Goal: Task Accomplishment & Management: Use online tool/utility

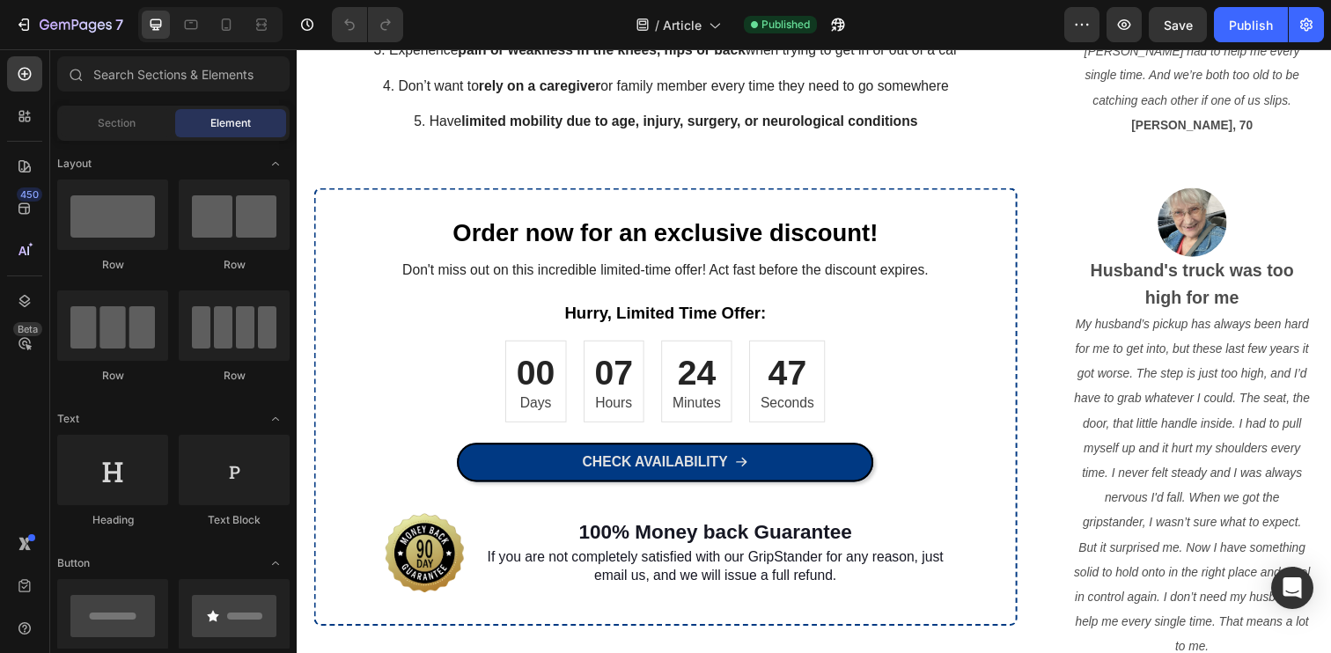
scroll to position [1751, 0]
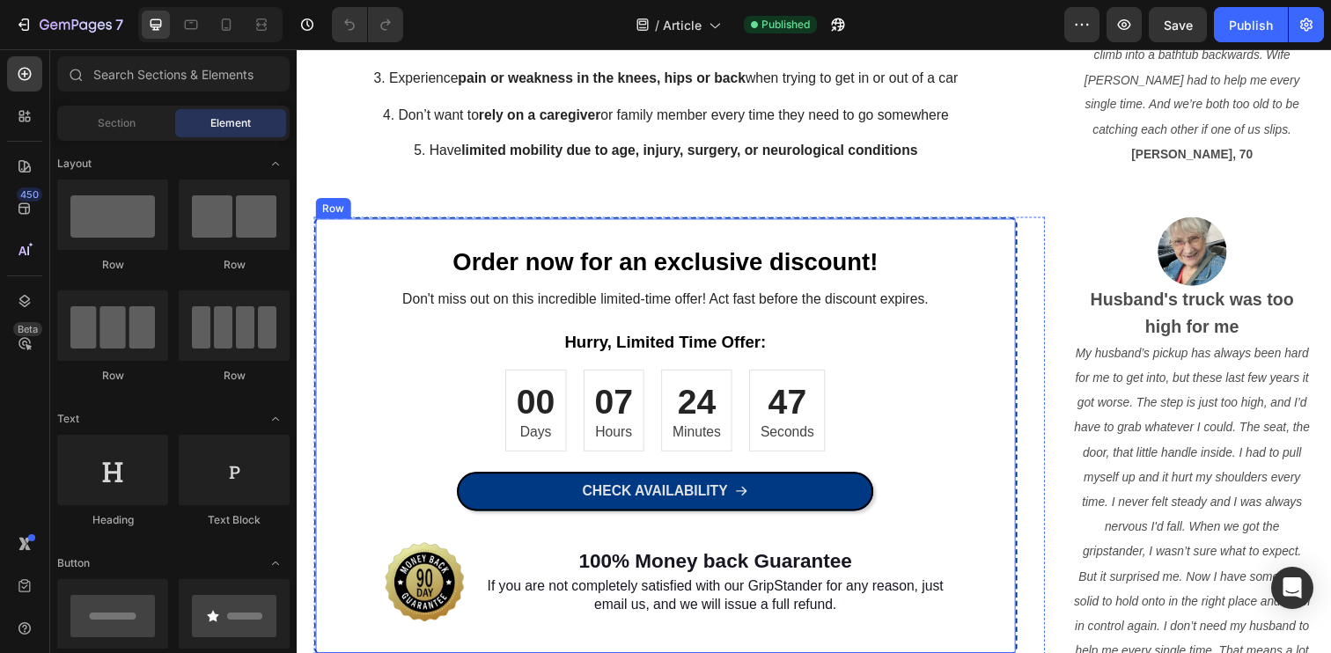
click at [365, 246] on div "Order now for an exclusive discount! Heading Don't miss out on this incredible …" at bounding box center [673, 443] width 718 height 447
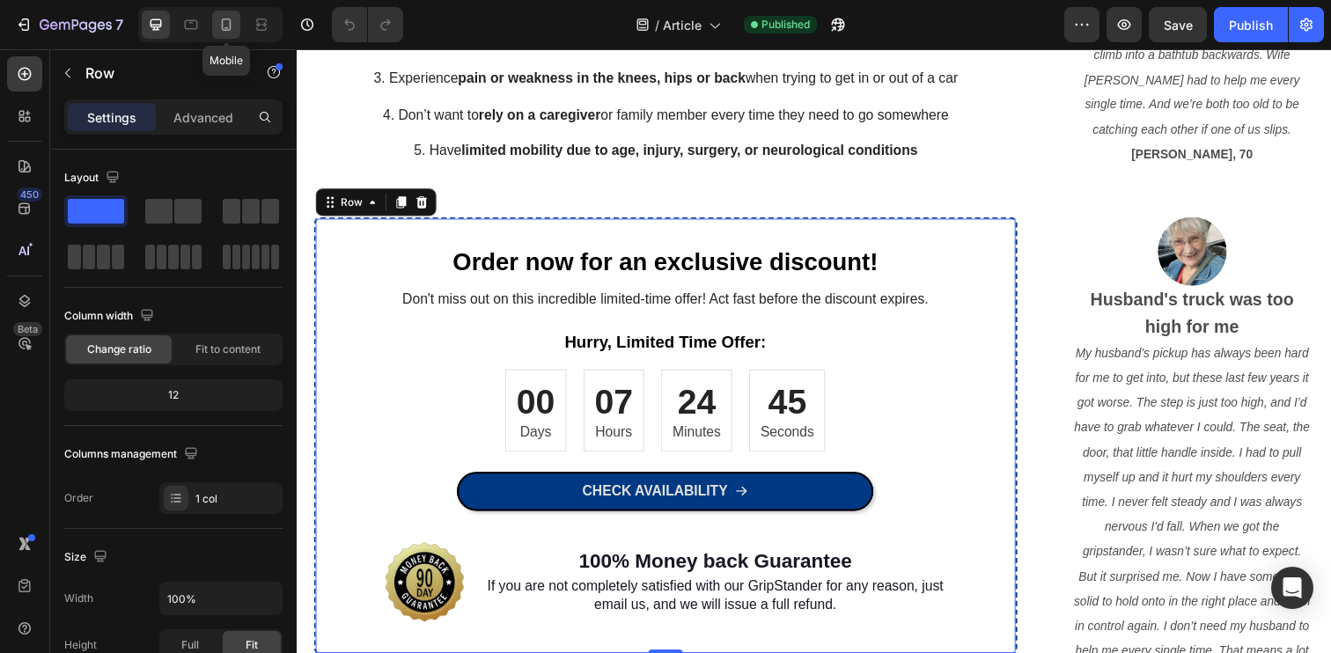
click at [224, 32] on icon at bounding box center [226, 25] width 18 height 18
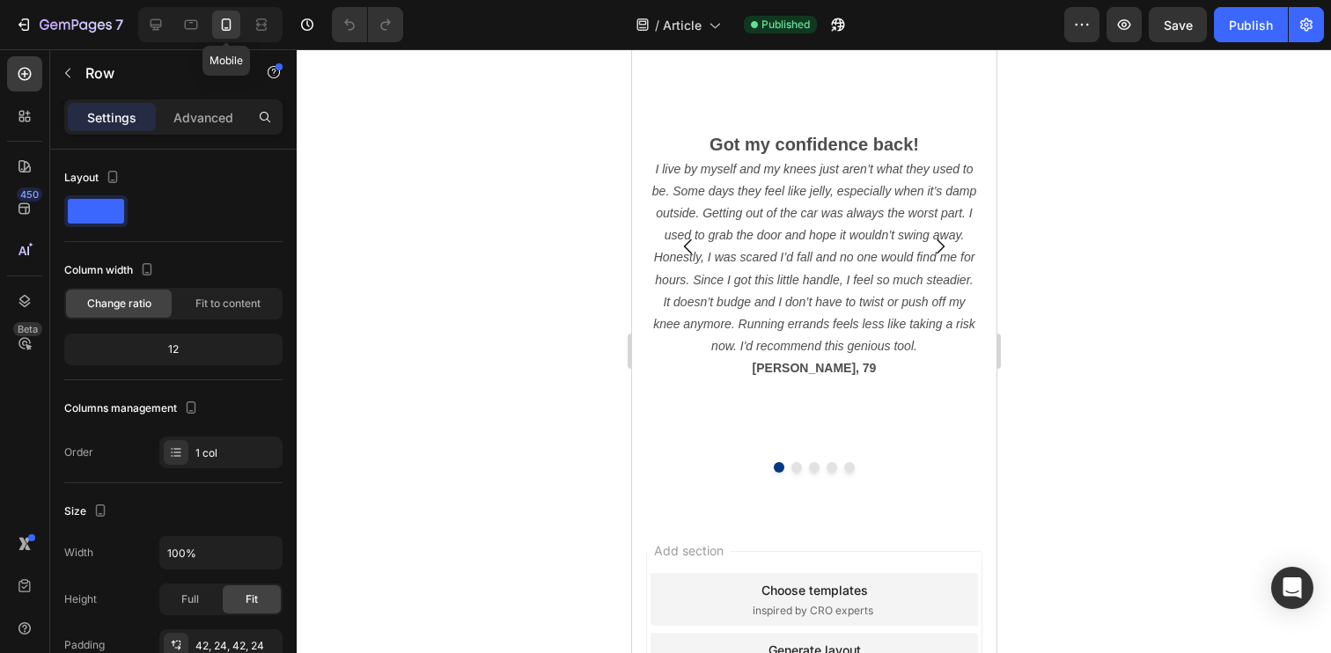
scroll to position [1665, 0]
click at [159, 24] on icon at bounding box center [156, 25] width 18 height 18
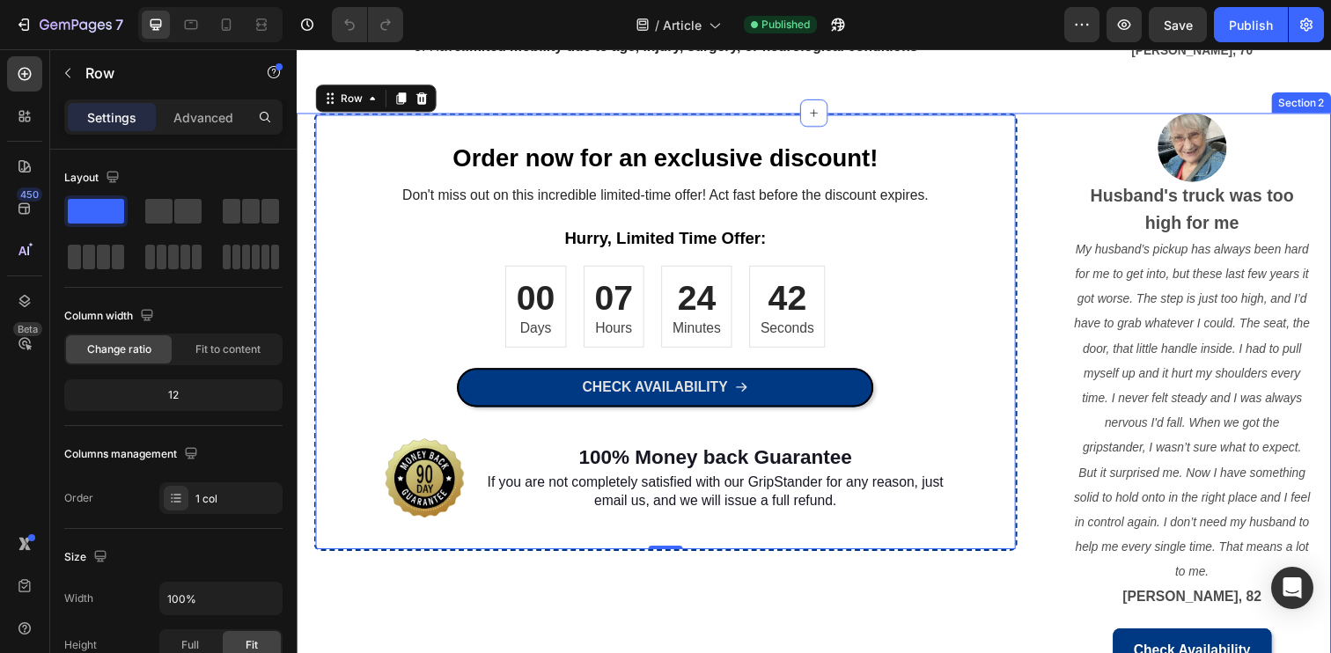
scroll to position [1859, 0]
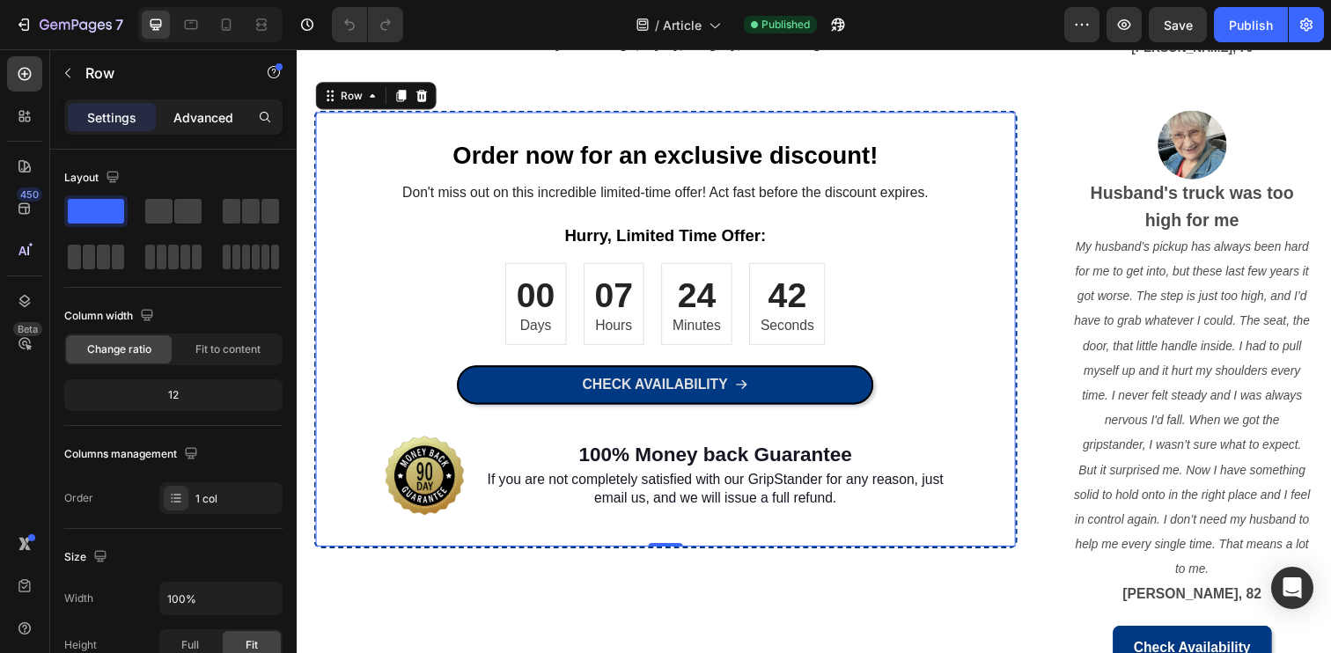
click at [179, 113] on p "Advanced" at bounding box center [203, 117] width 60 height 18
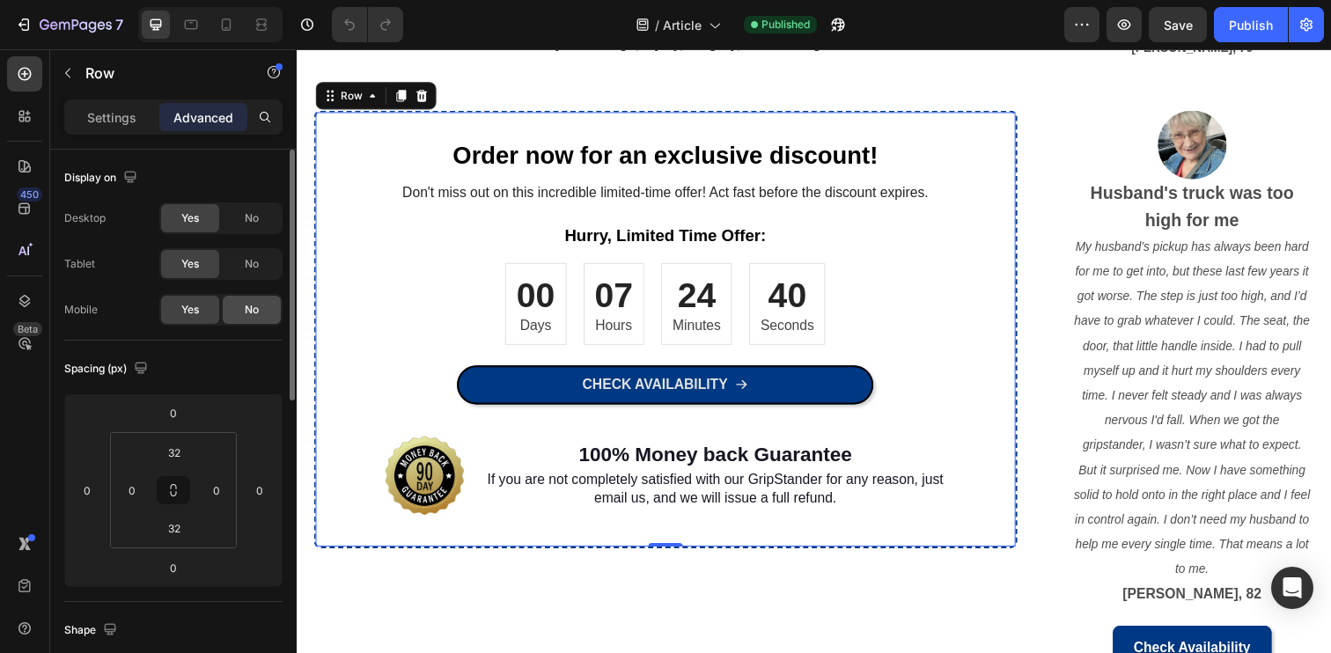
click at [235, 314] on div "No" at bounding box center [252, 310] width 58 height 28
click at [194, 312] on span "Yes" at bounding box center [190, 310] width 18 height 16
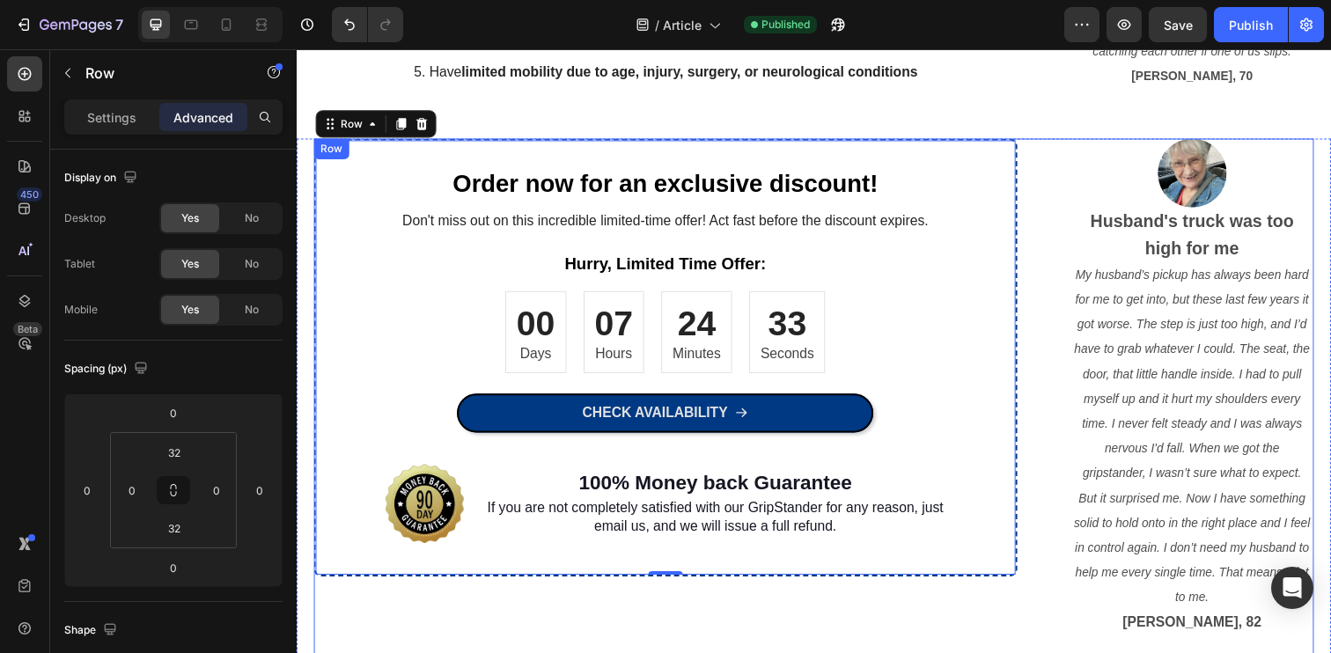
scroll to position [1775, 0]
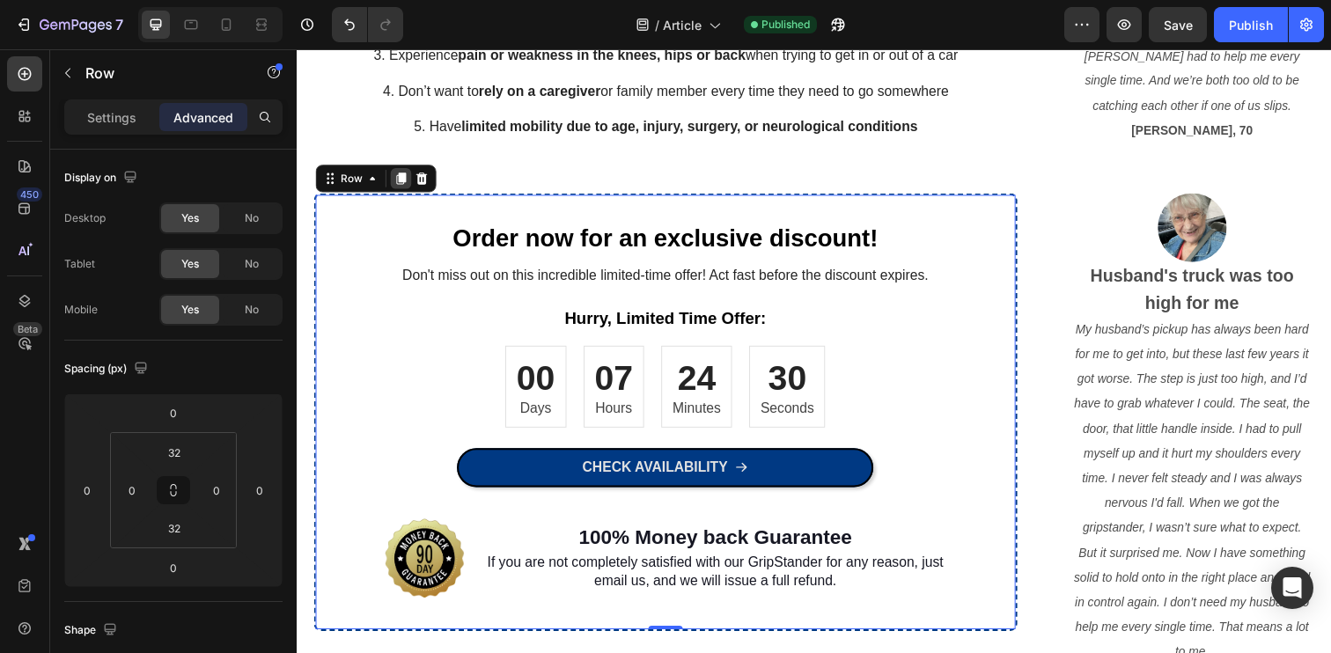
click at [398, 186] on icon at bounding box center [403, 181] width 14 height 14
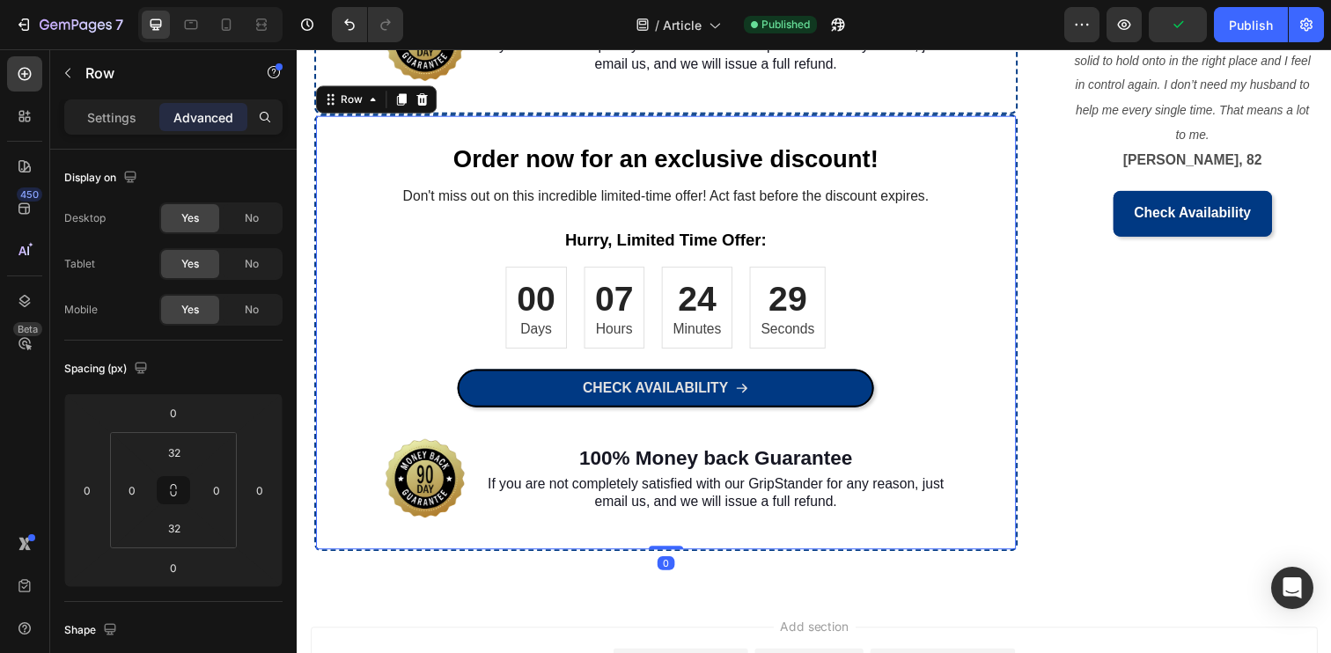
scroll to position [2306, 0]
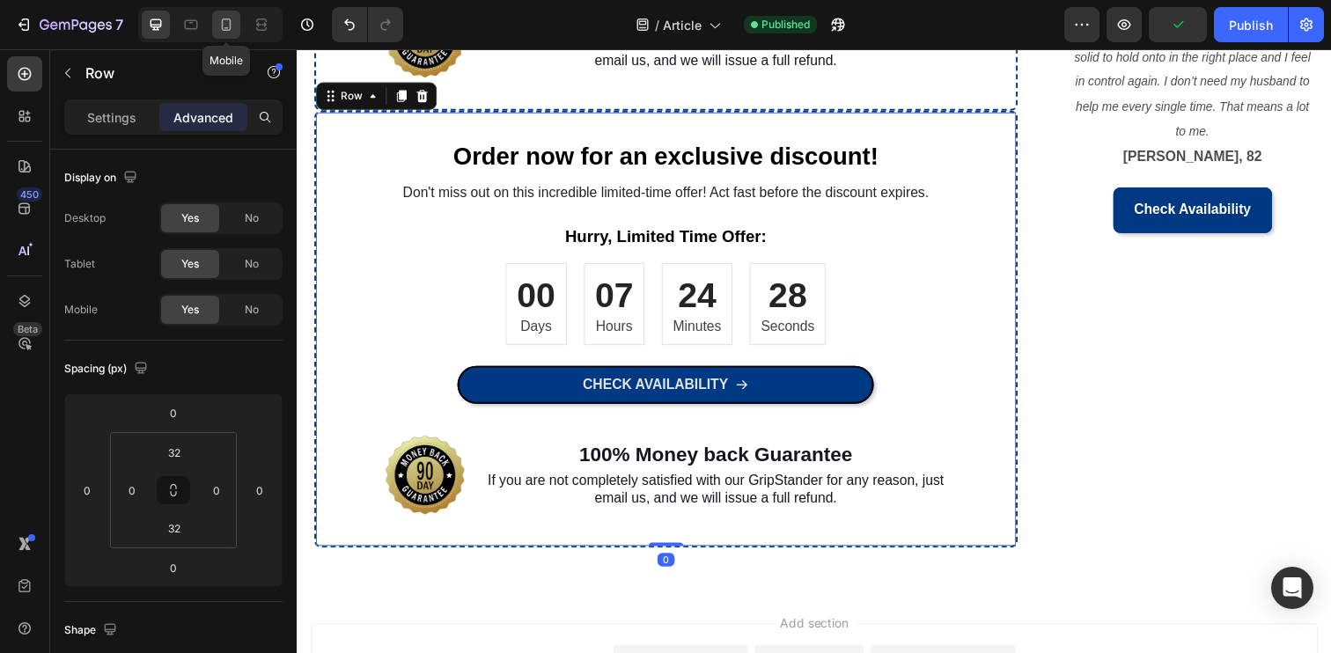
click at [228, 27] on icon at bounding box center [226, 25] width 18 height 18
type input "42"
type input "24"
type input "42"
type input "24"
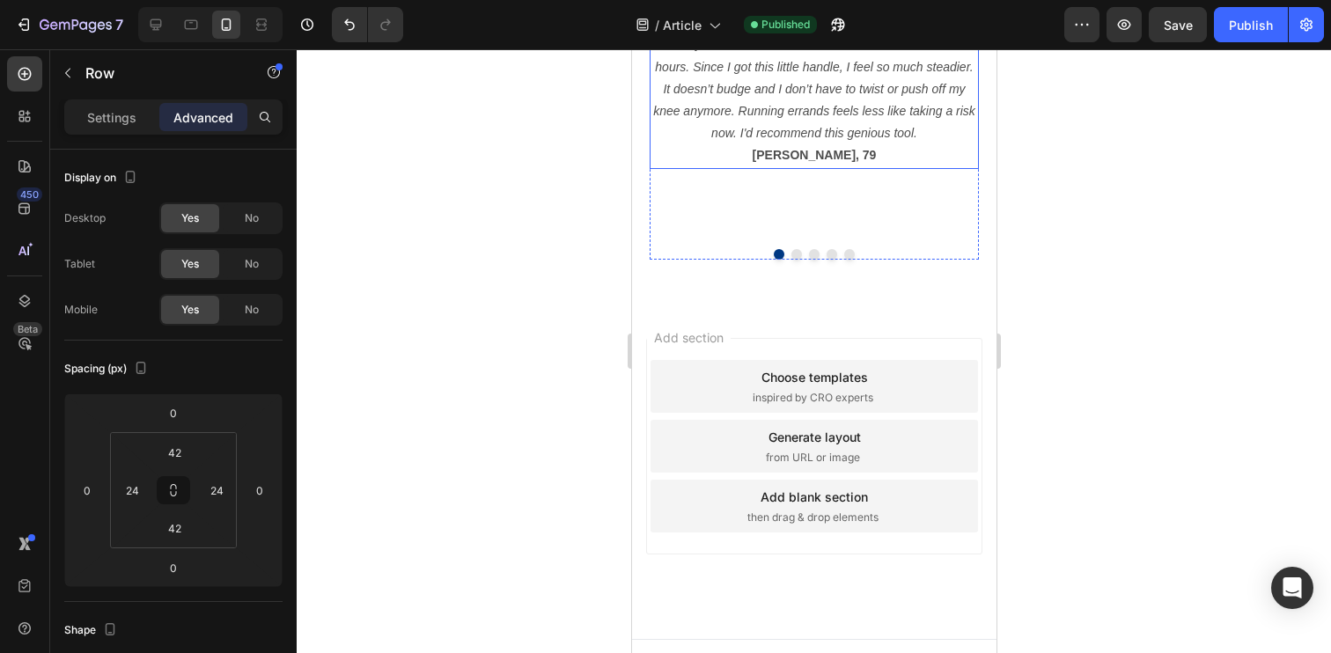
scroll to position [1902, 0]
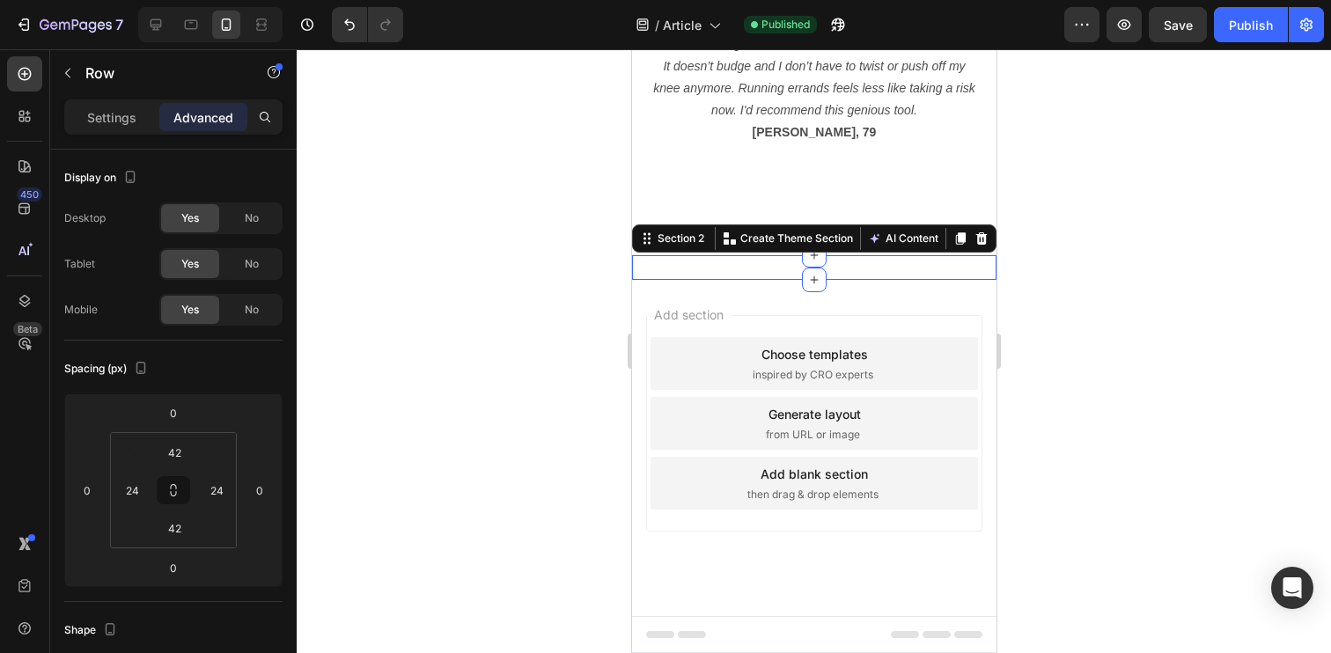
click at [736, 269] on div "Order now for an exclusive discount! Heading Don't miss out on this incredible …" at bounding box center [813, 267] width 364 height 25
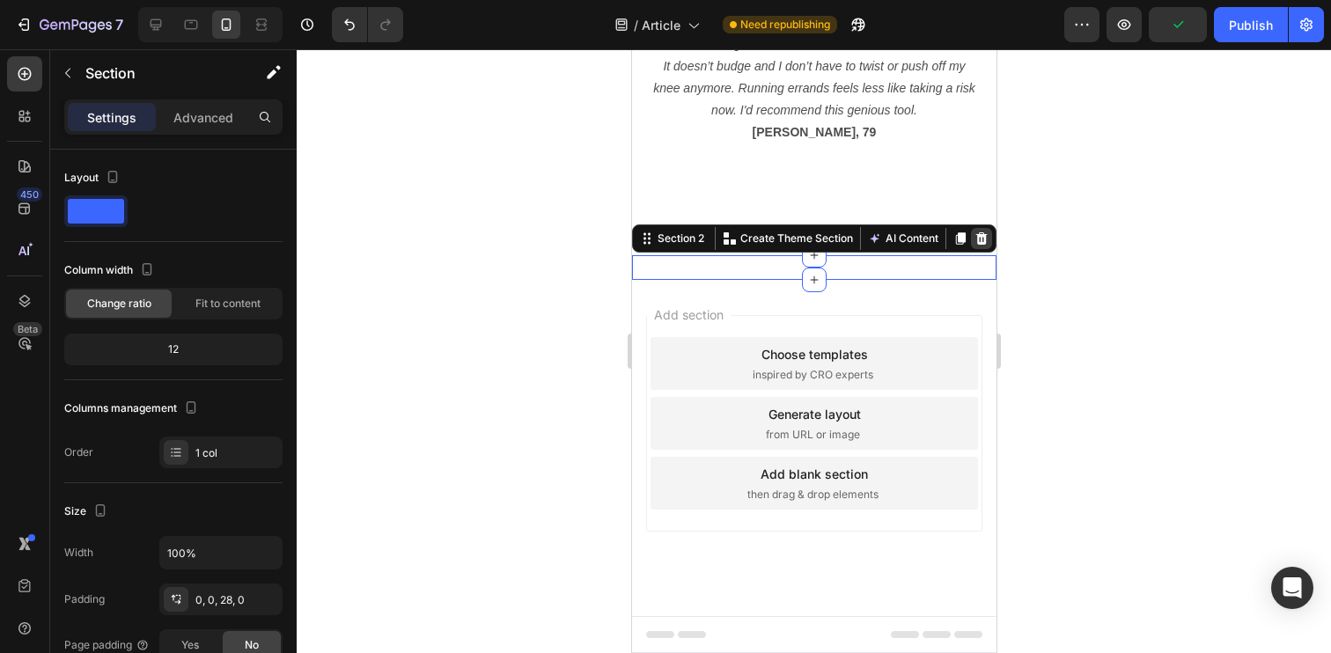
click at [977, 243] on icon at bounding box center [980, 238] width 11 height 12
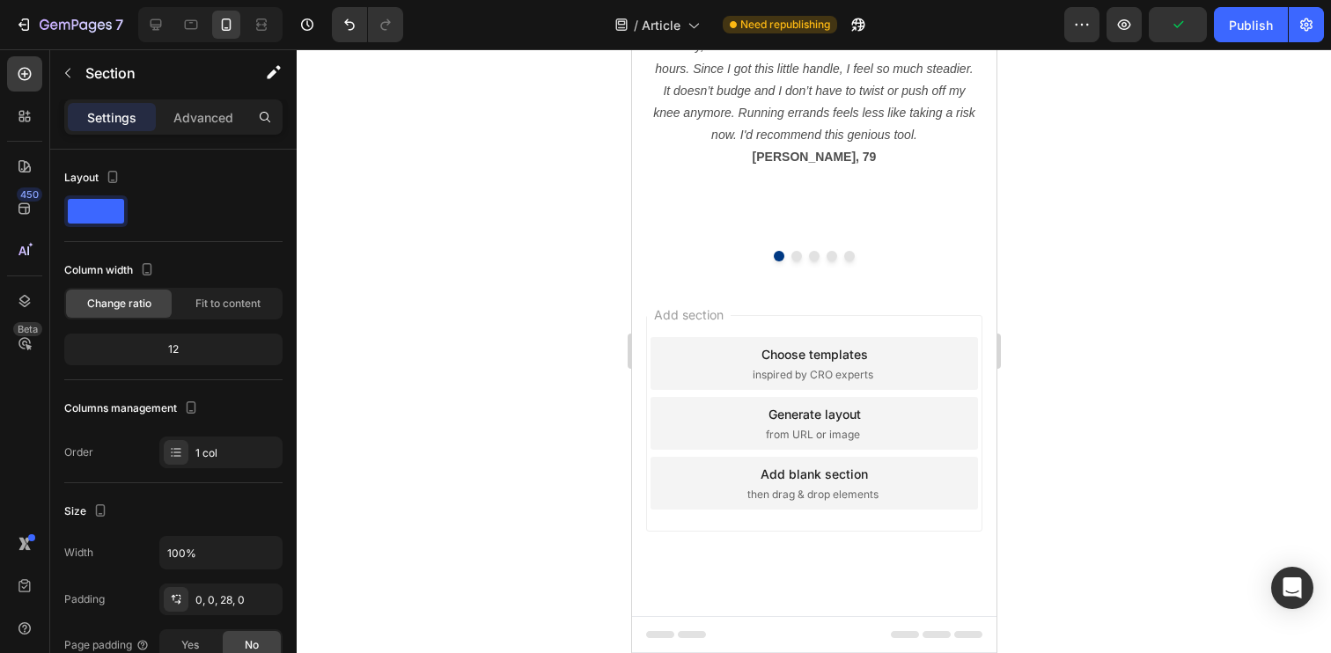
scroll to position [1877, 0]
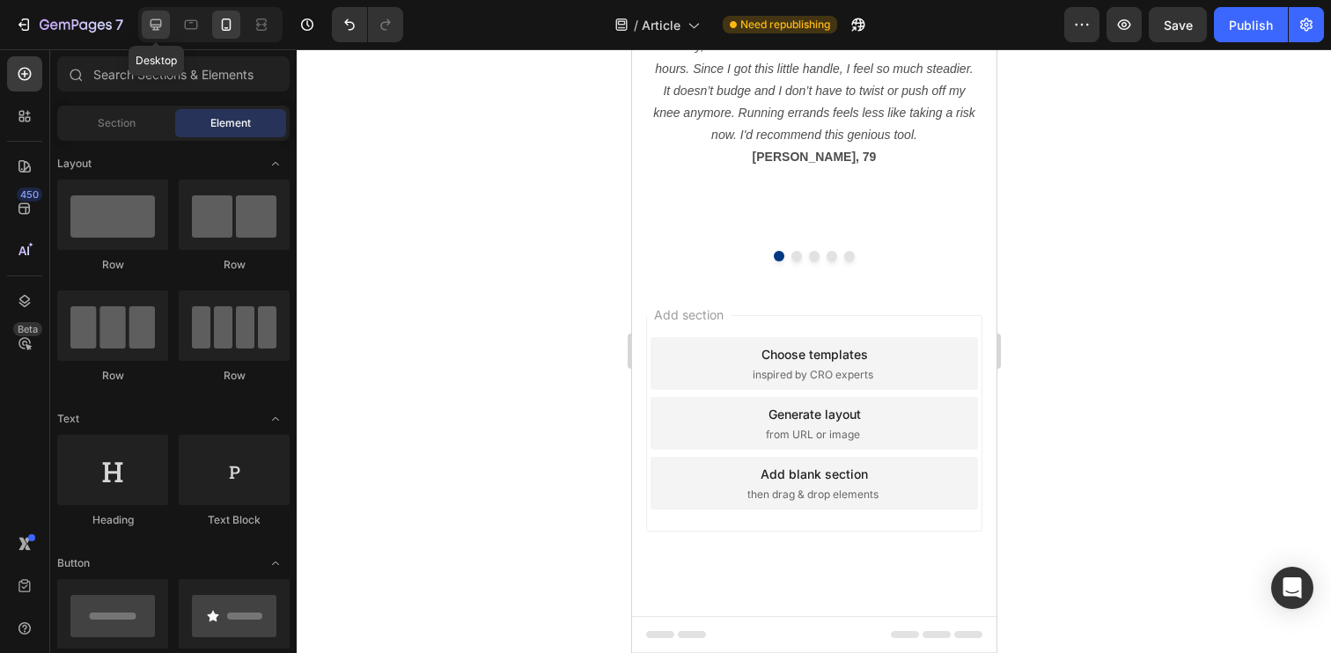
click at [168, 18] on div at bounding box center [156, 25] width 28 height 28
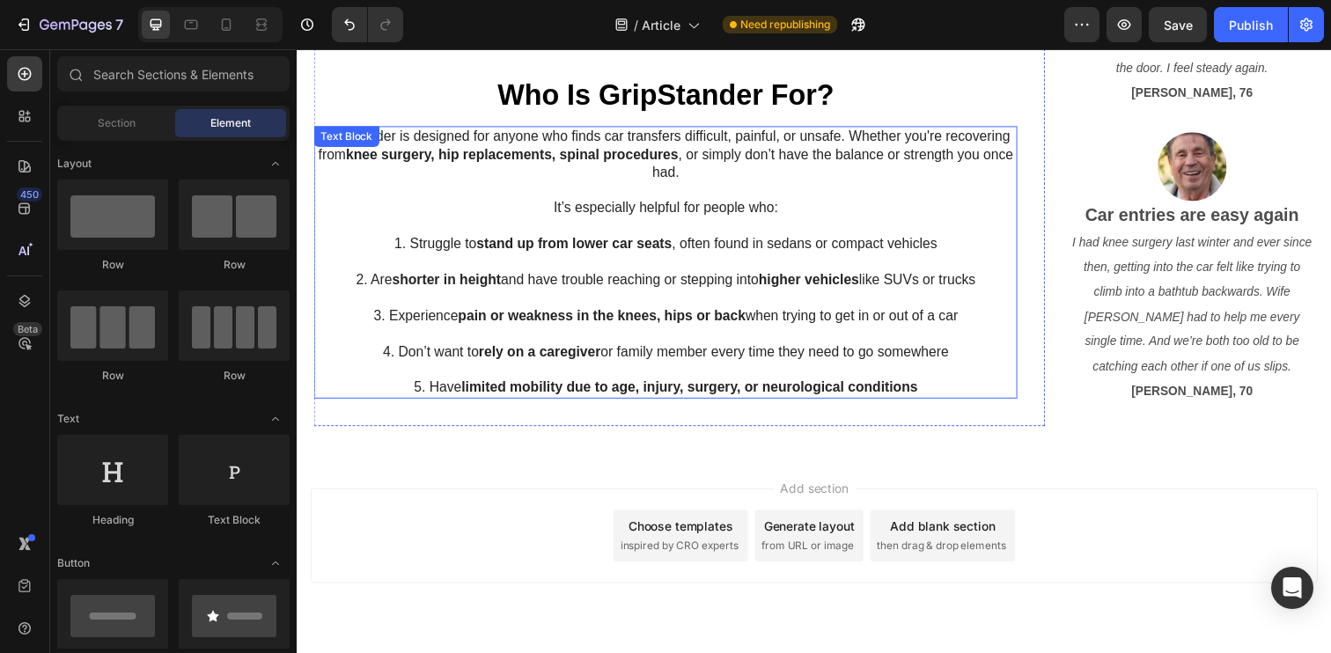
scroll to position [1558, 0]
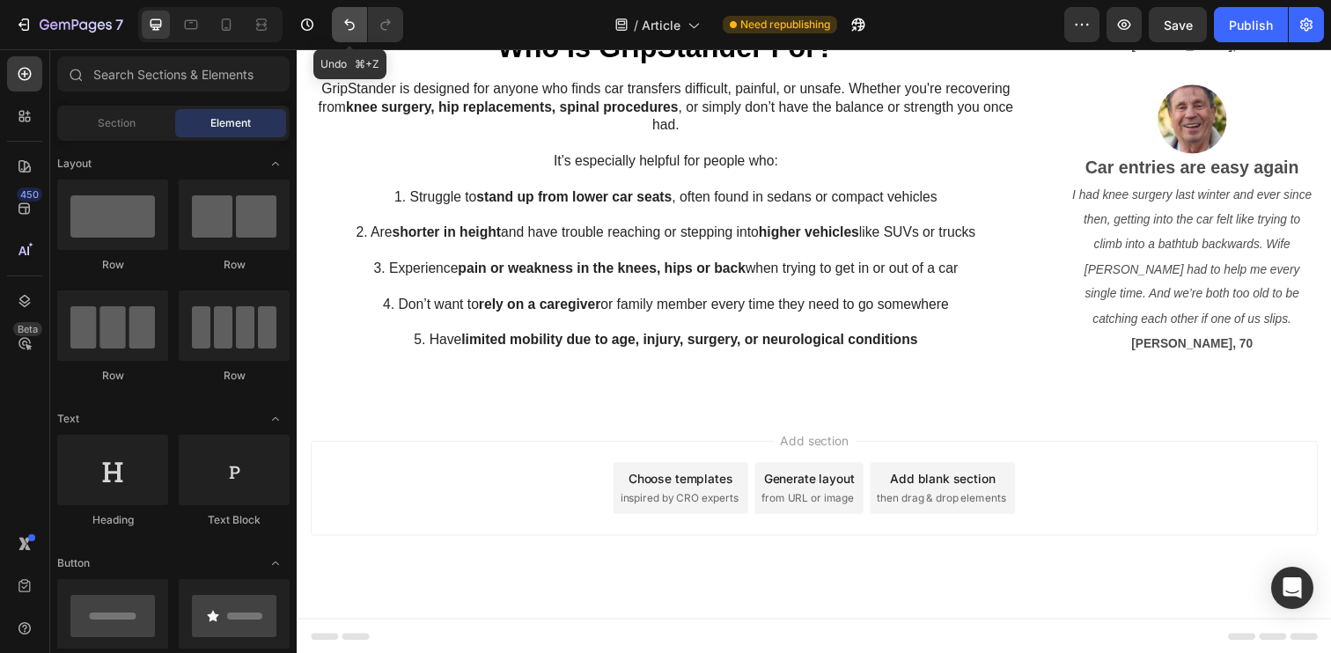
click at [343, 25] on icon "Undo/Redo" at bounding box center [350, 25] width 18 height 18
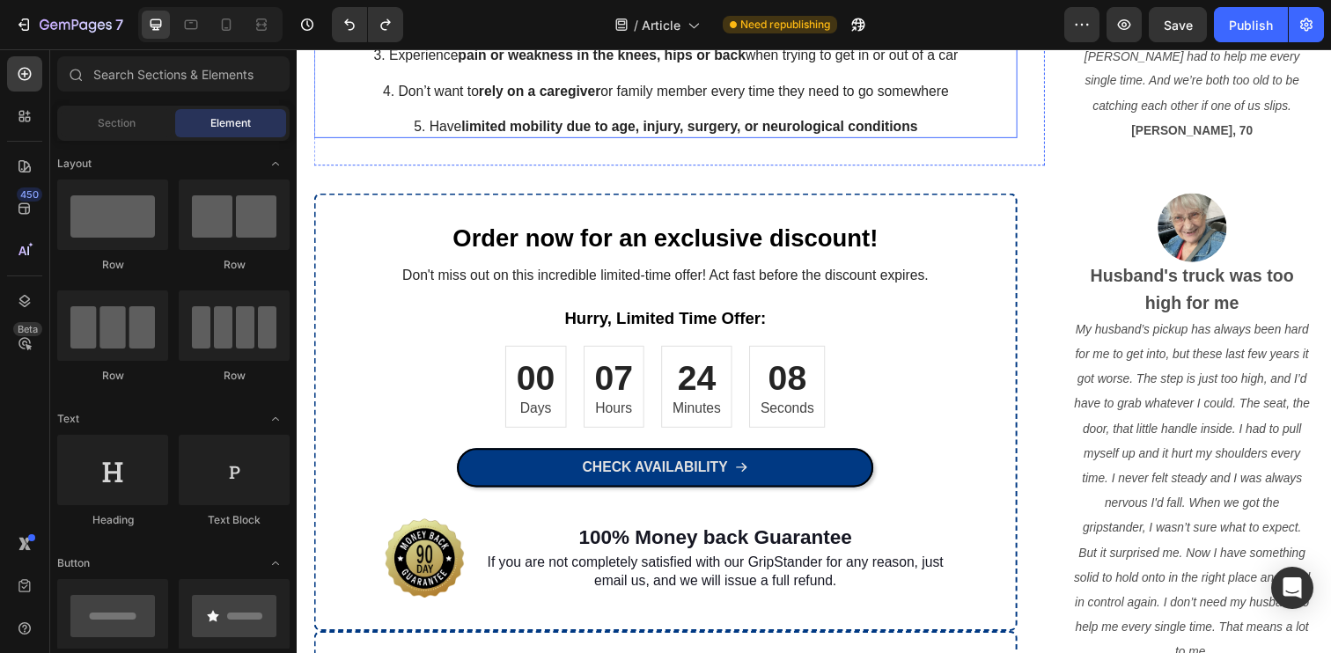
scroll to position [1776, 0]
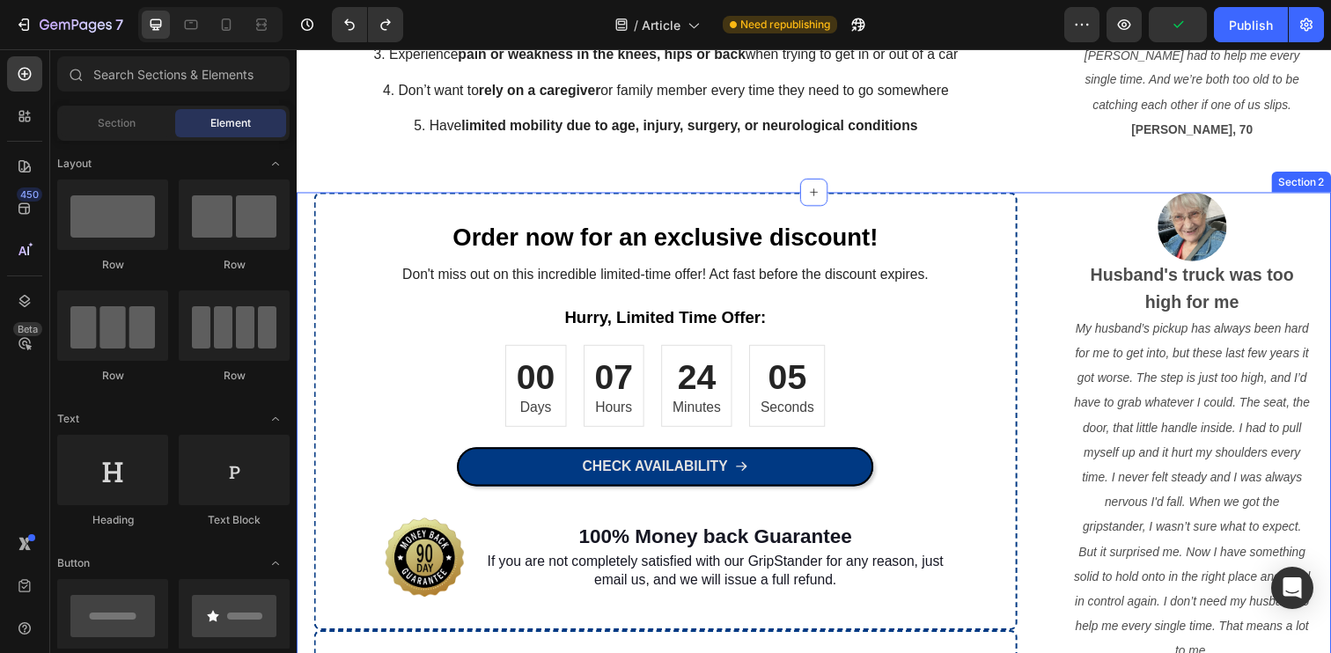
click at [299, 208] on div "Order now for an exclusive discount! Heading Don't miss out on this incredible …" at bounding box center [825, 662] width 1056 height 935
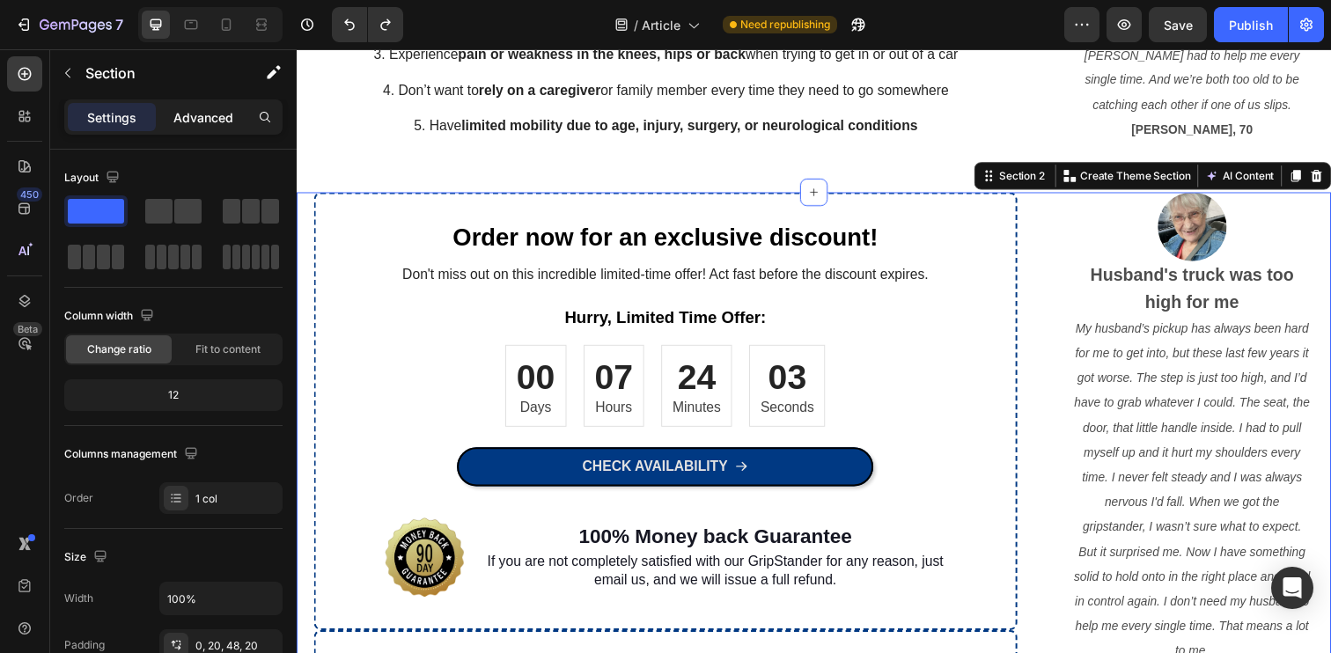
click at [206, 103] on div "Advanced" at bounding box center [203, 117] width 88 height 28
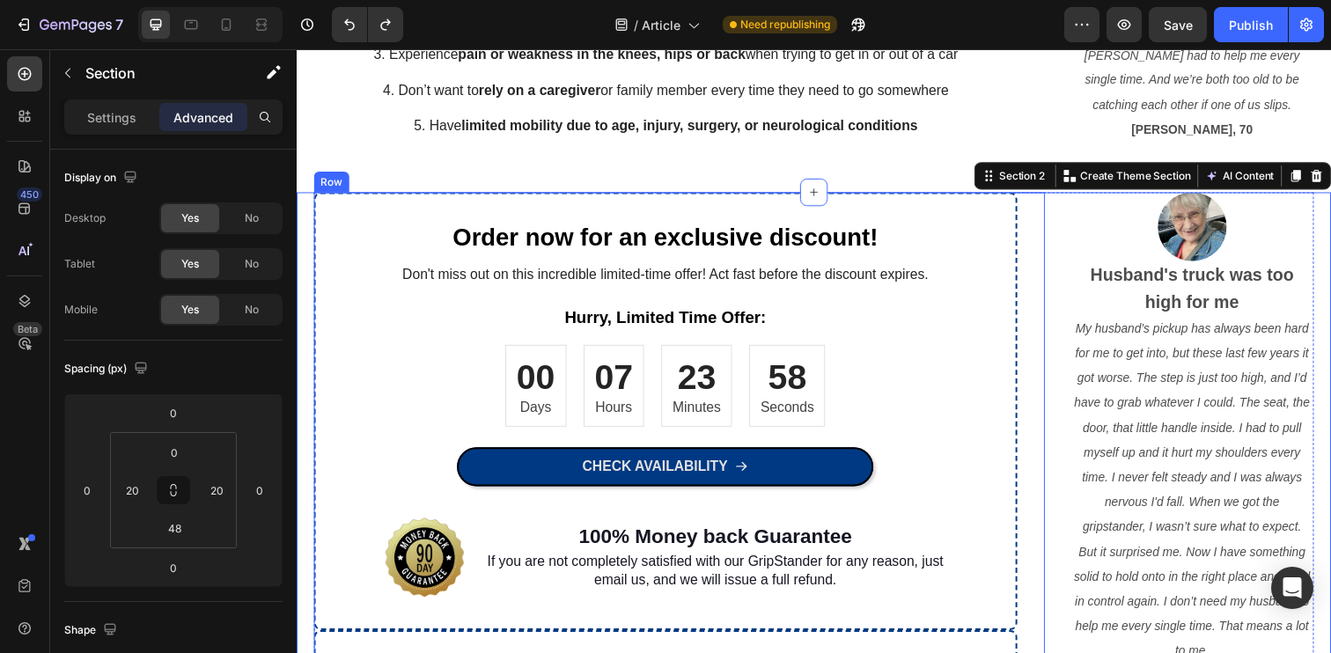
click at [1054, 221] on div "Order now for an exclusive discount! Heading Don't miss out on this incredible …" at bounding box center [687, 641] width 746 height 893
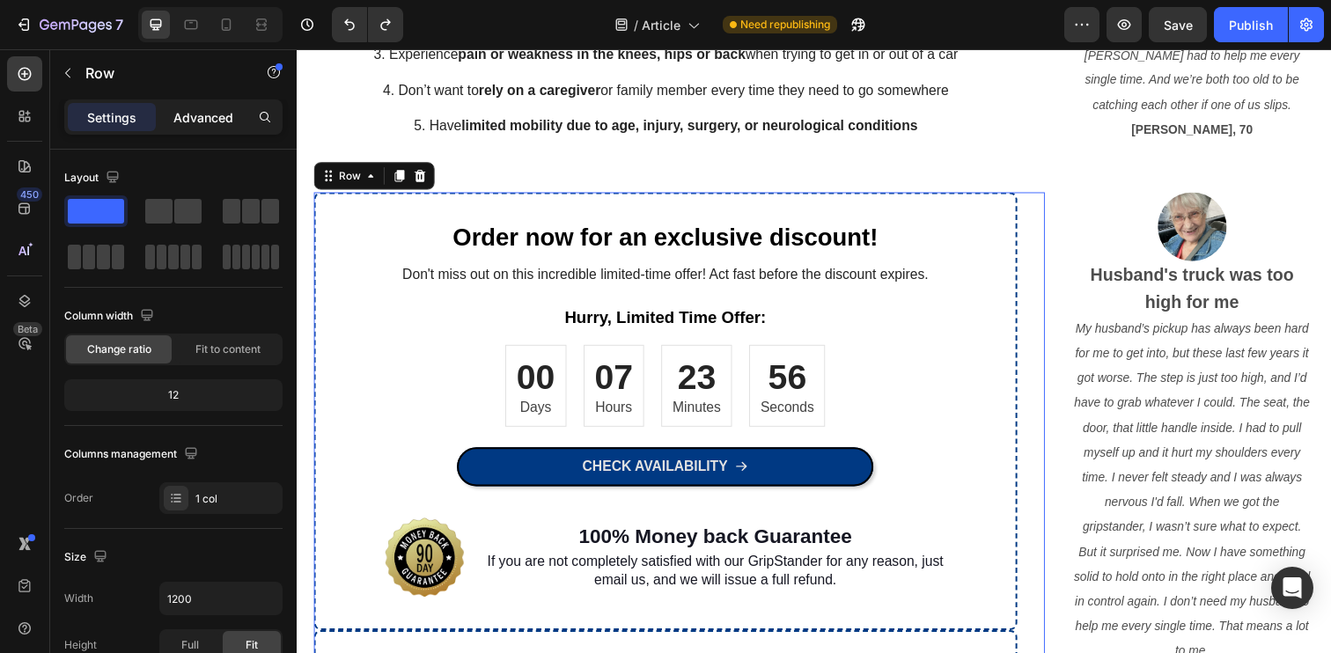
click at [185, 103] on div "Advanced" at bounding box center [203, 117] width 88 height 28
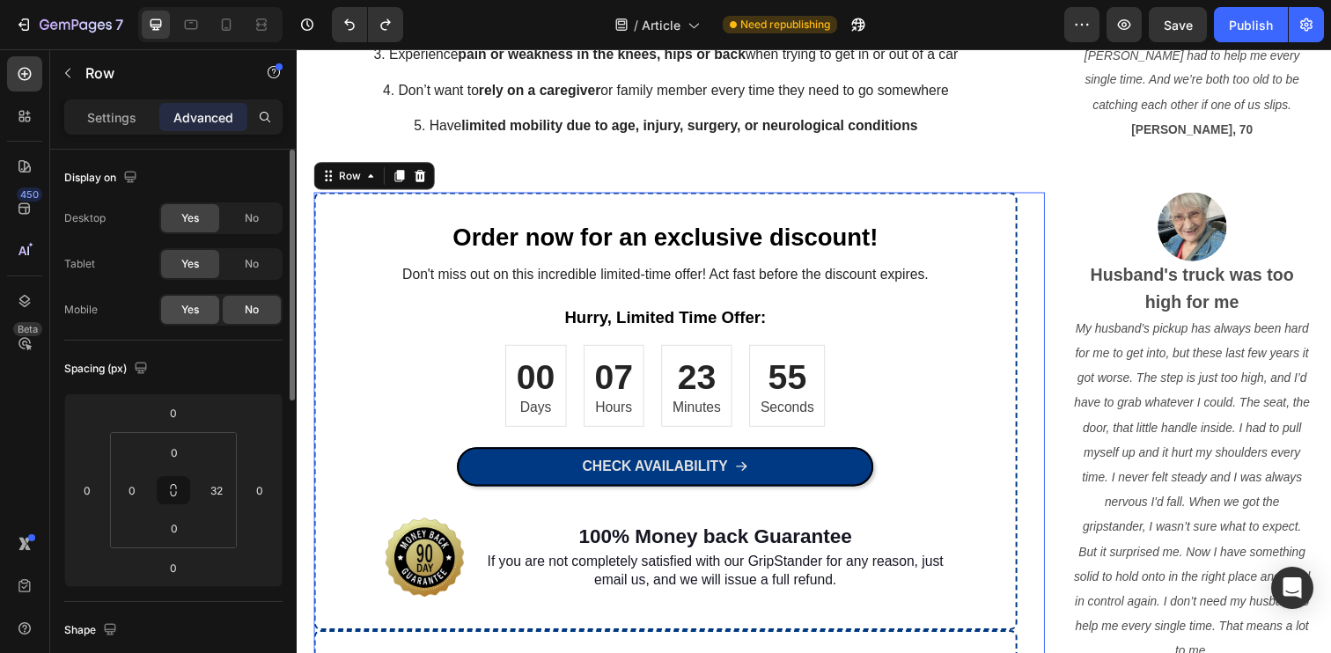
click at [194, 314] on span "Yes" at bounding box center [190, 310] width 18 height 16
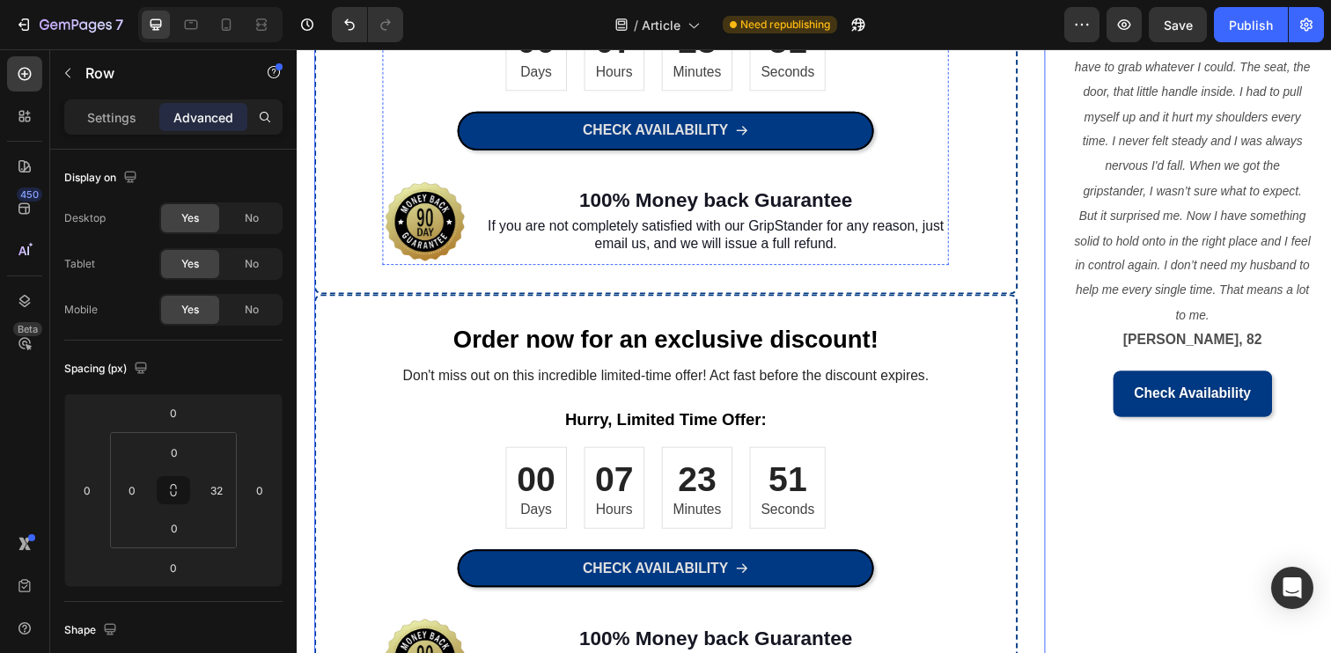
scroll to position [2141, 0]
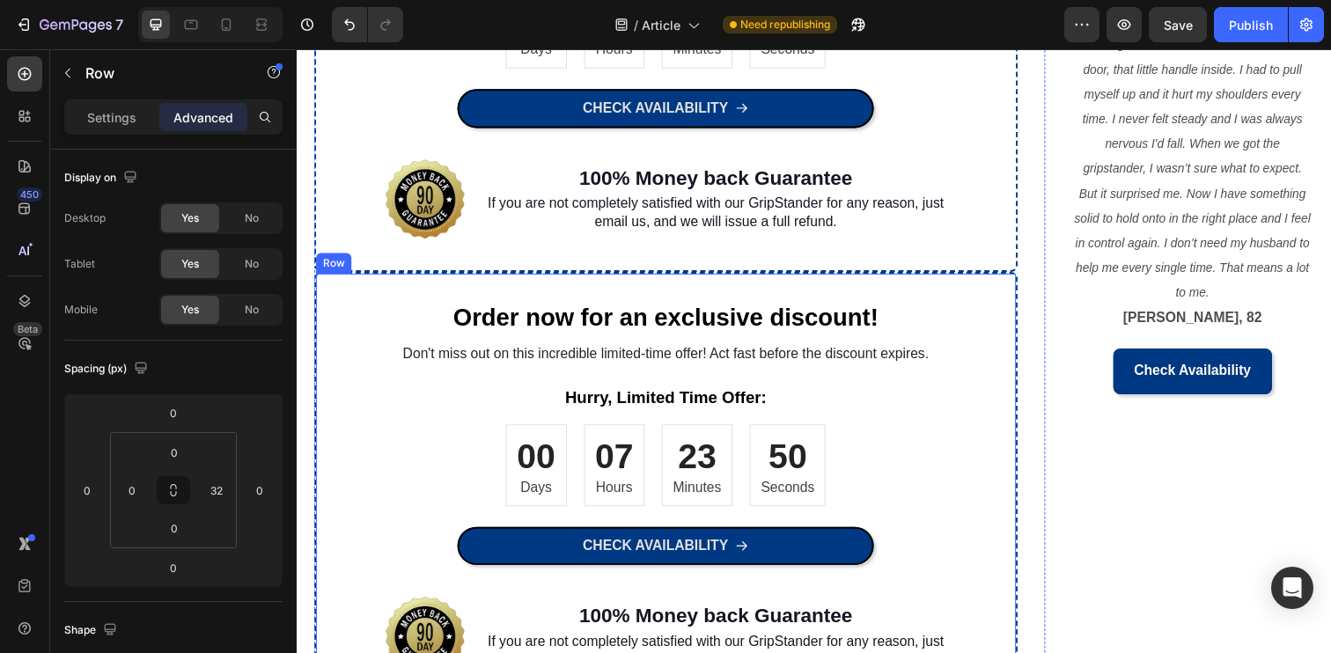
click at [363, 319] on div "Order now for an exclusive discount! Heading Don't miss out on this incredible …" at bounding box center [673, 499] width 715 height 387
click at [427, 260] on icon at bounding box center [424, 261] width 11 height 12
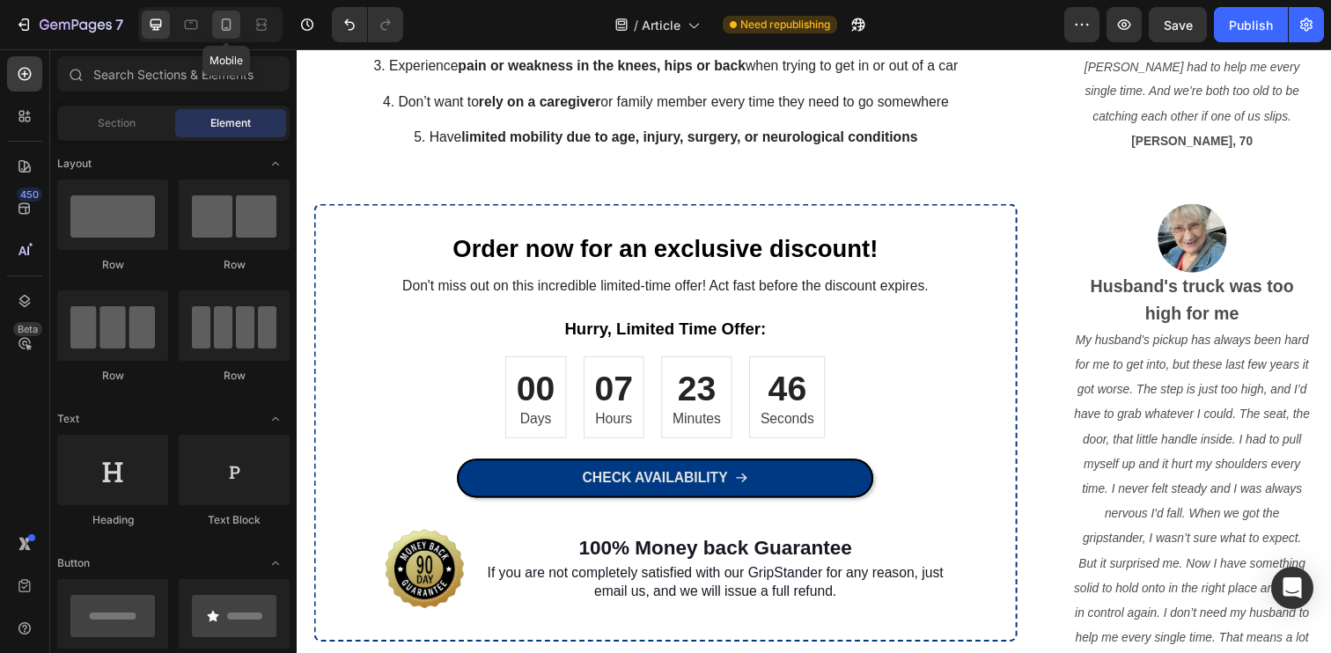
click at [221, 28] on icon at bounding box center [226, 25] width 18 height 18
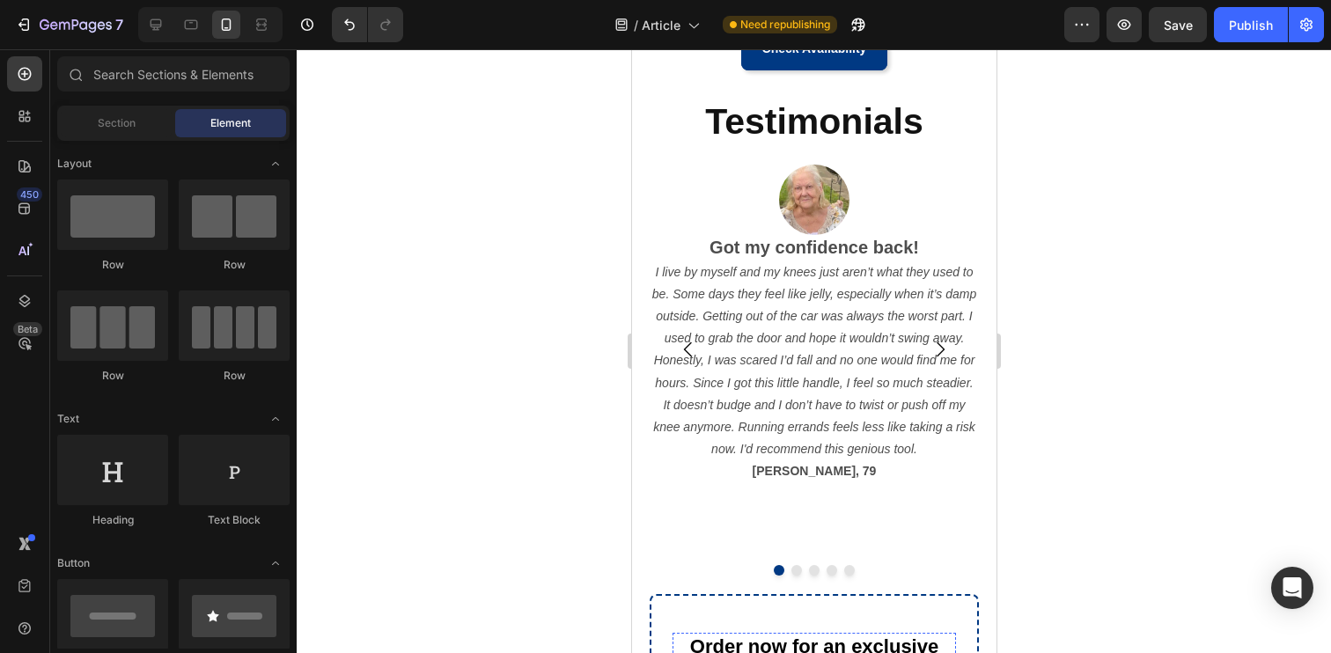
scroll to position [1587, 0]
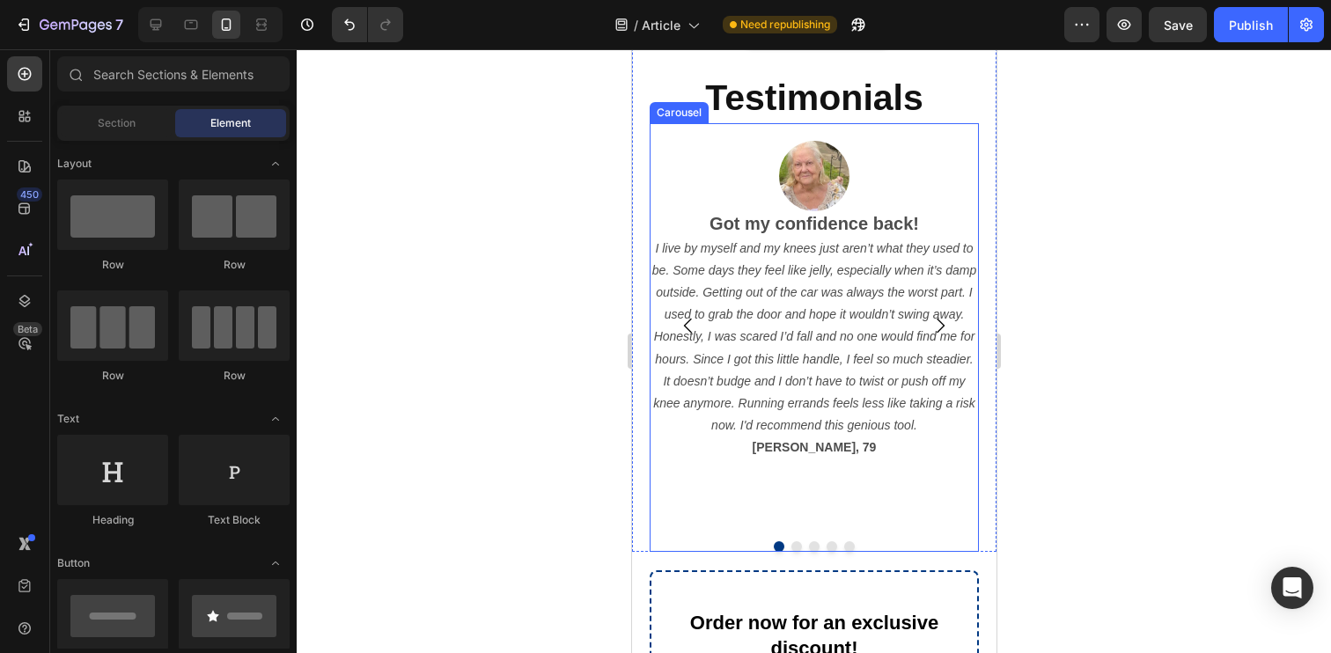
click at [722, 510] on div "Image Got my confidence back! I live by myself and my knees just aren’t what th…" at bounding box center [813, 325] width 329 height 404
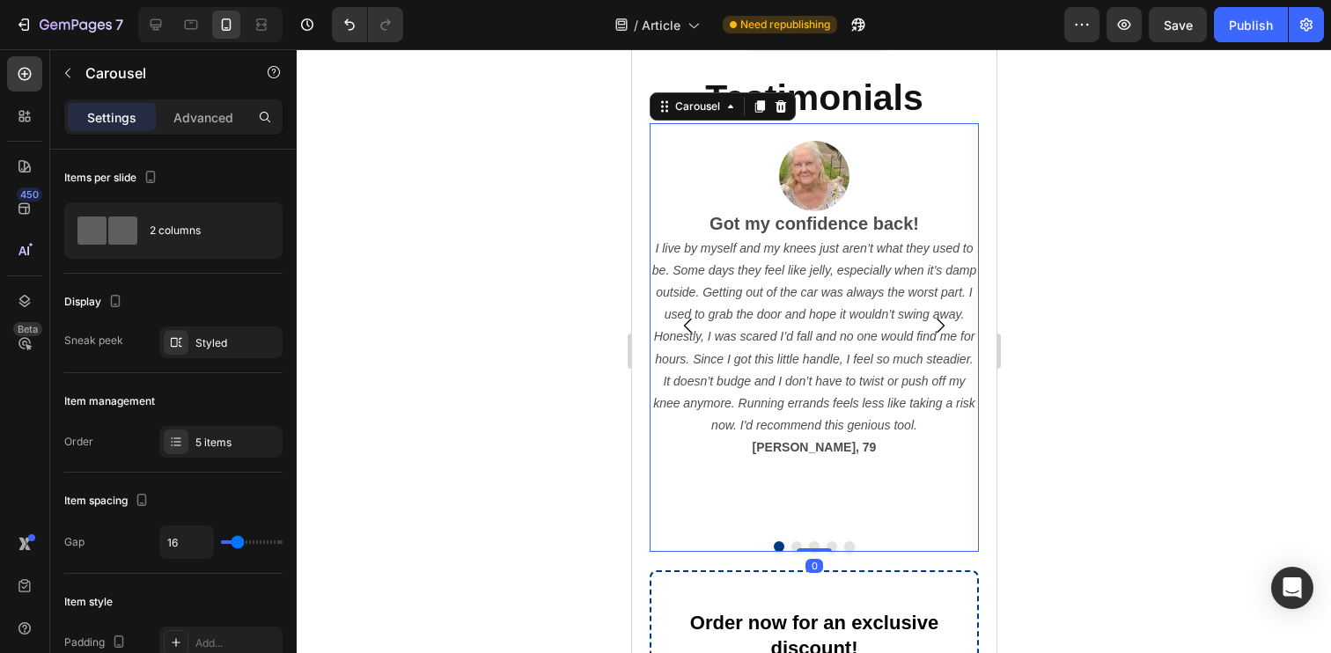
scroll to position [1626, 0]
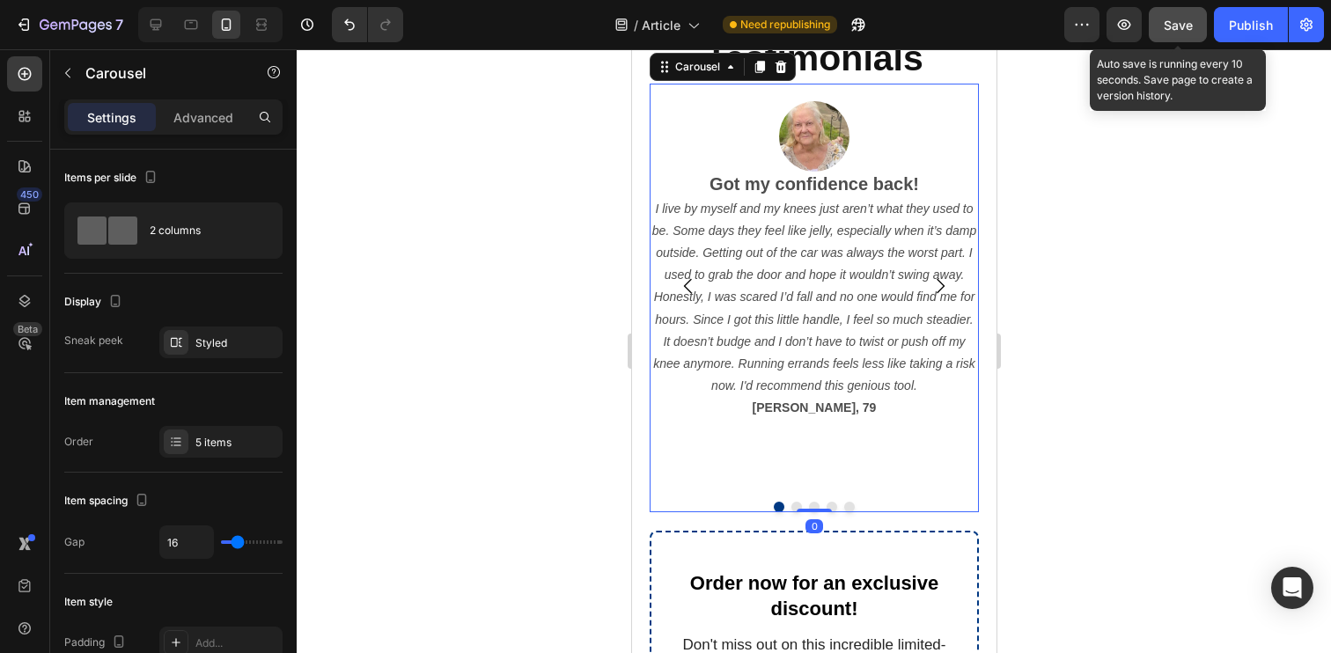
click at [1178, 23] on span "Save" at bounding box center [1177, 25] width 29 height 15
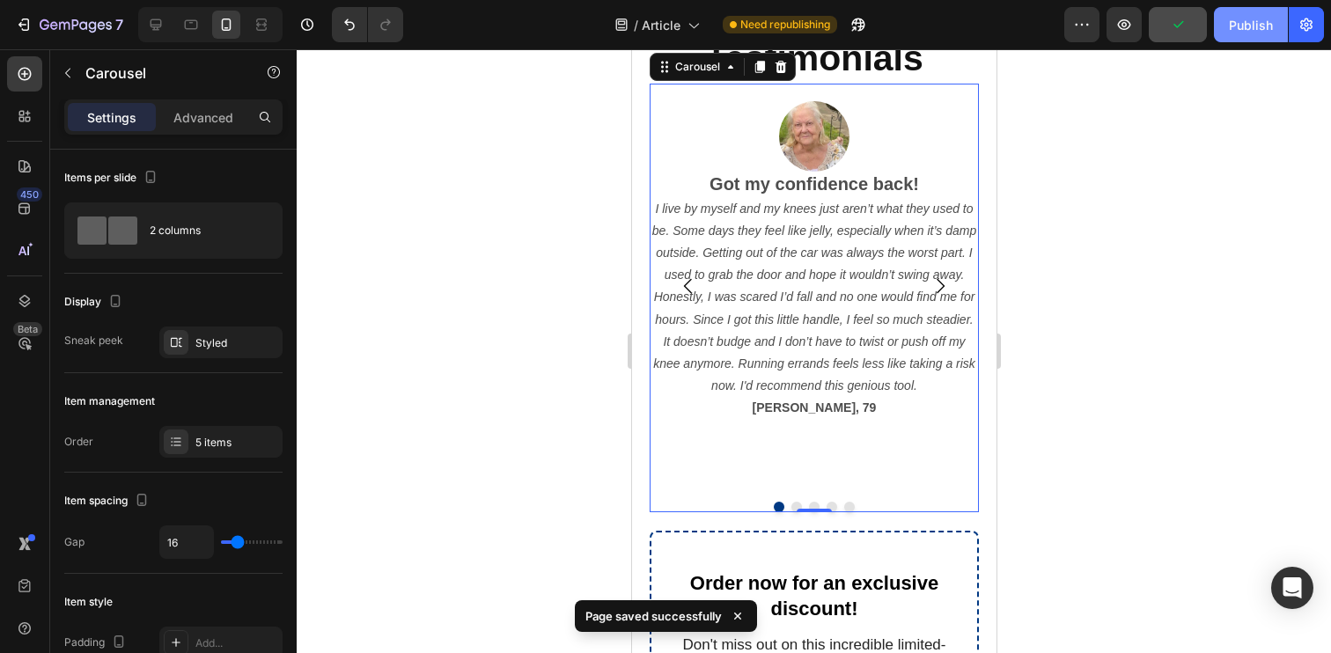
click at [1235, 23] on div "Publish" at bounding box center [1250, 25] width 44 height 18
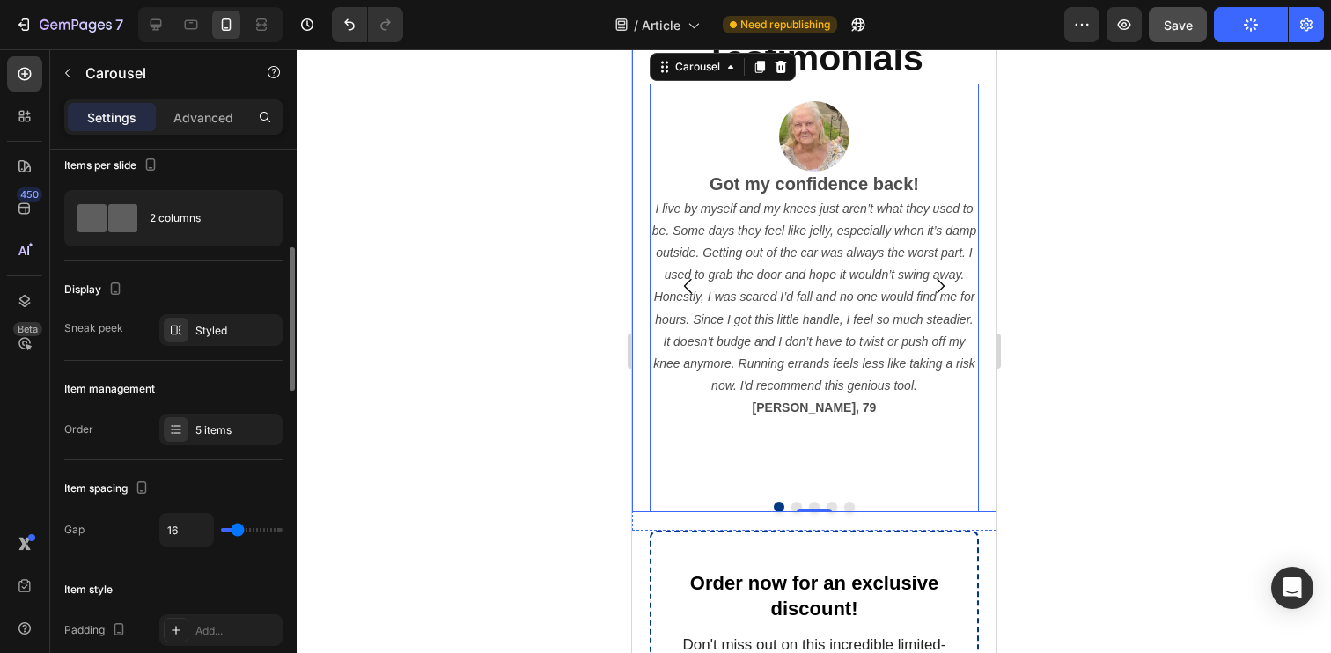
scroll to position [0, 0]
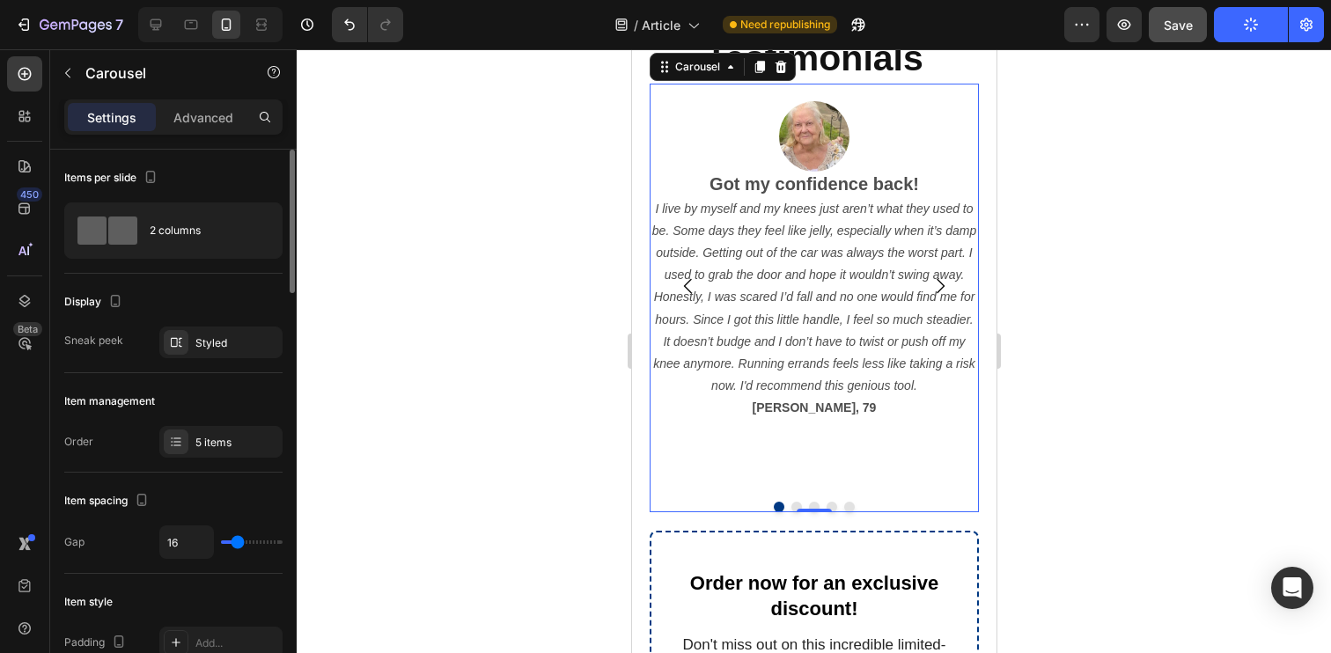
click at [678, 465] on div "Image Got my confidence back! I live by myself and my knees just aren’t what th…" at bounding box center [813, 286] width 329 height 404
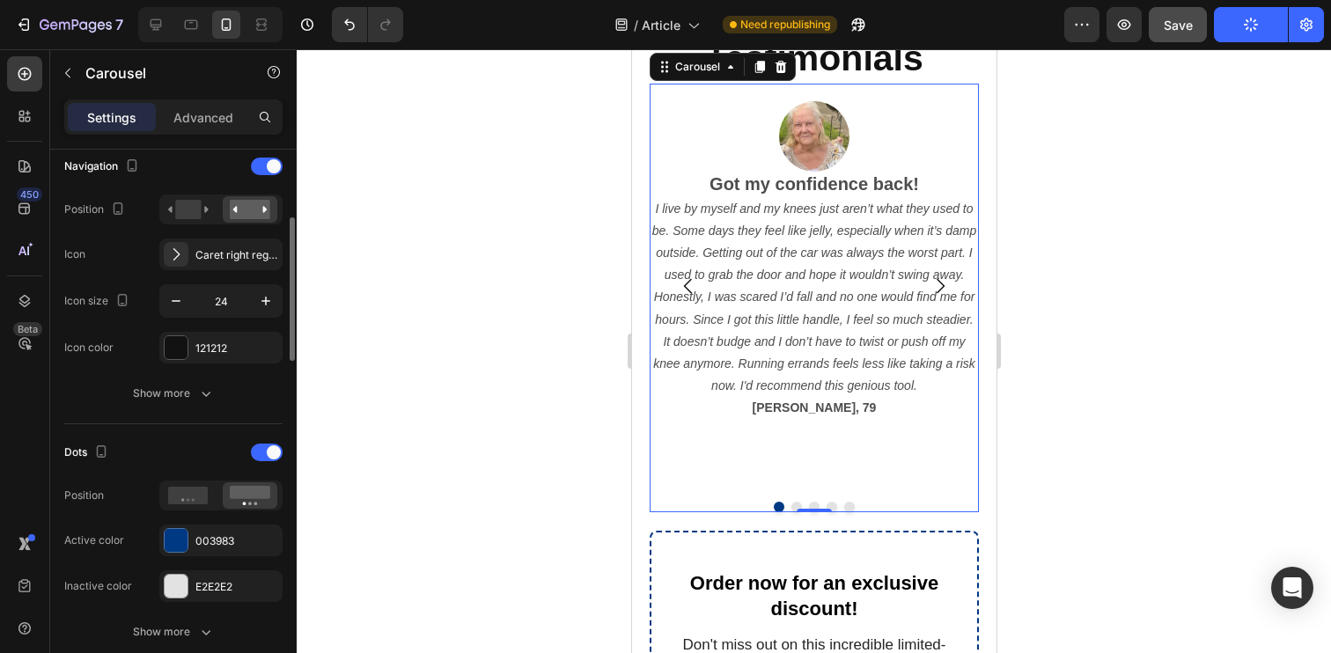
scroll to position [642, 0]
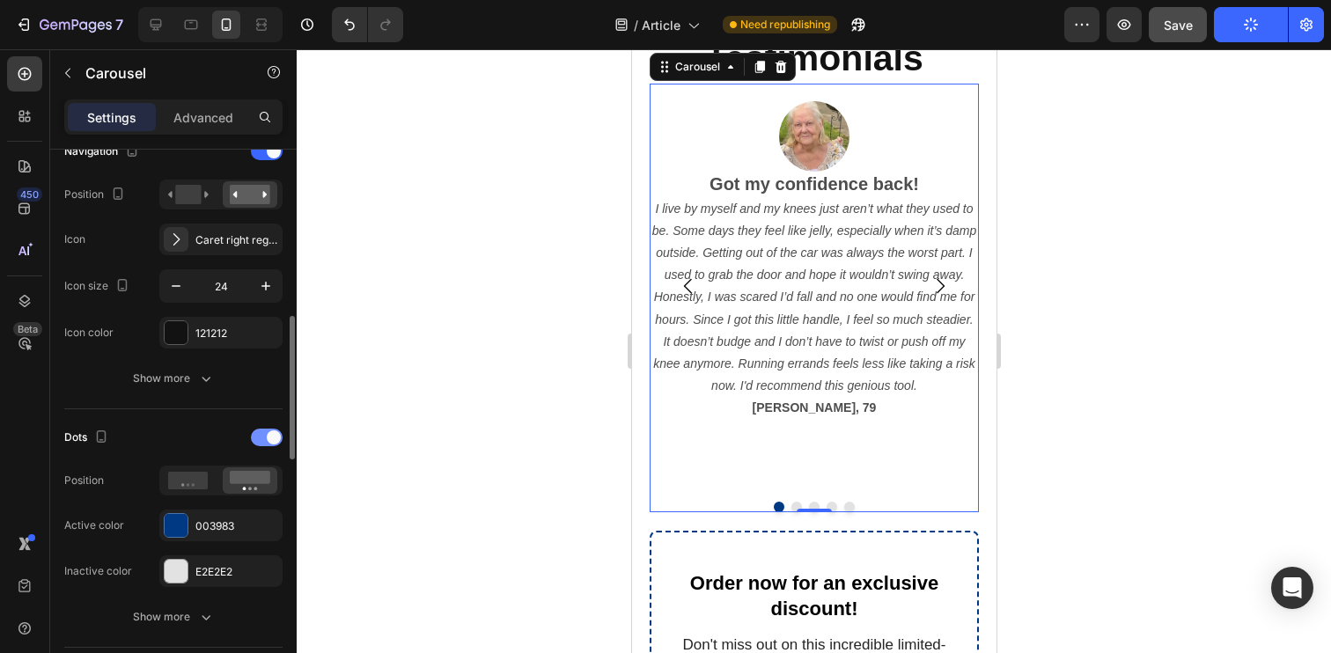
click at [265, 443] on div at bounding box center [267, 438] width 32 height 18
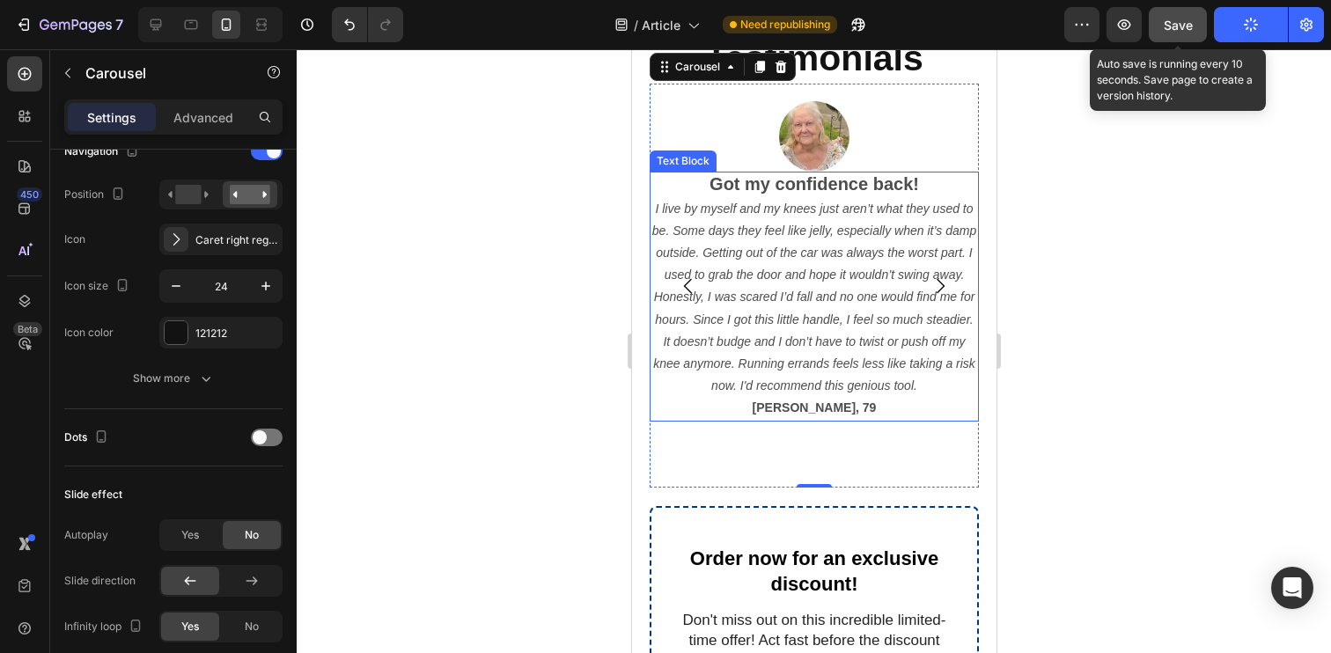
click at [1166, 23] on span "Save" at bounding box center [1177, 25] width 29 height 15
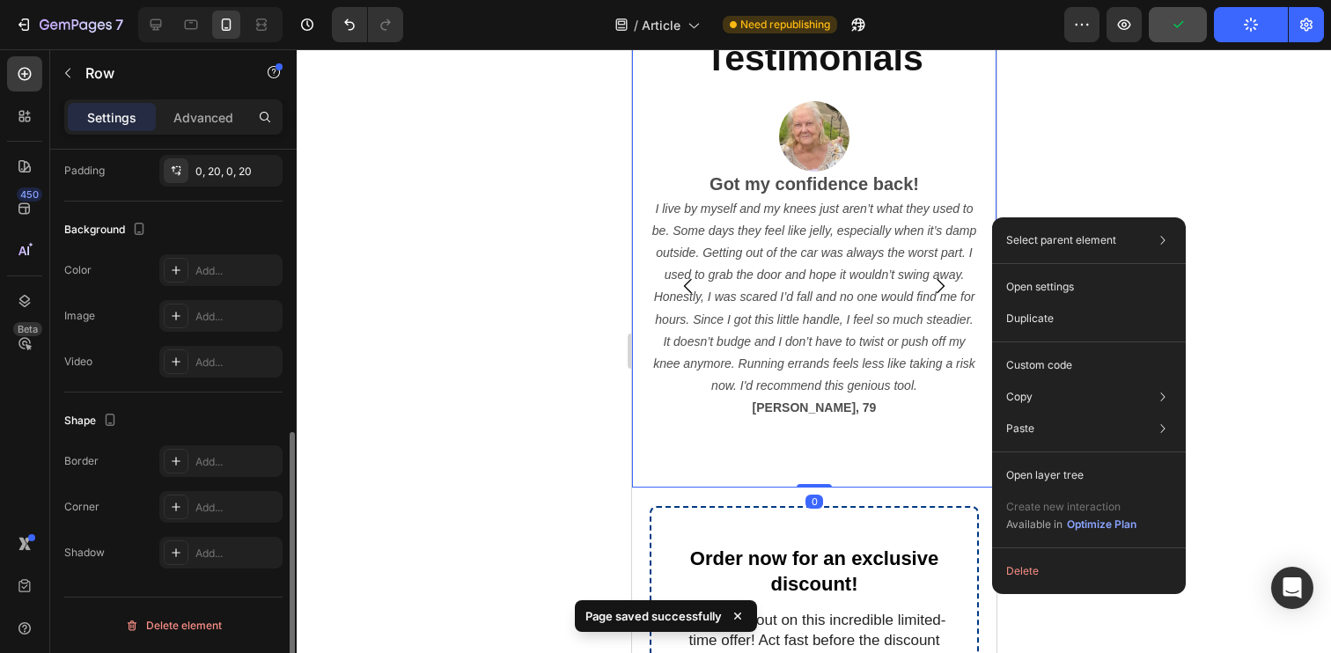
scroll to position [0, 0]
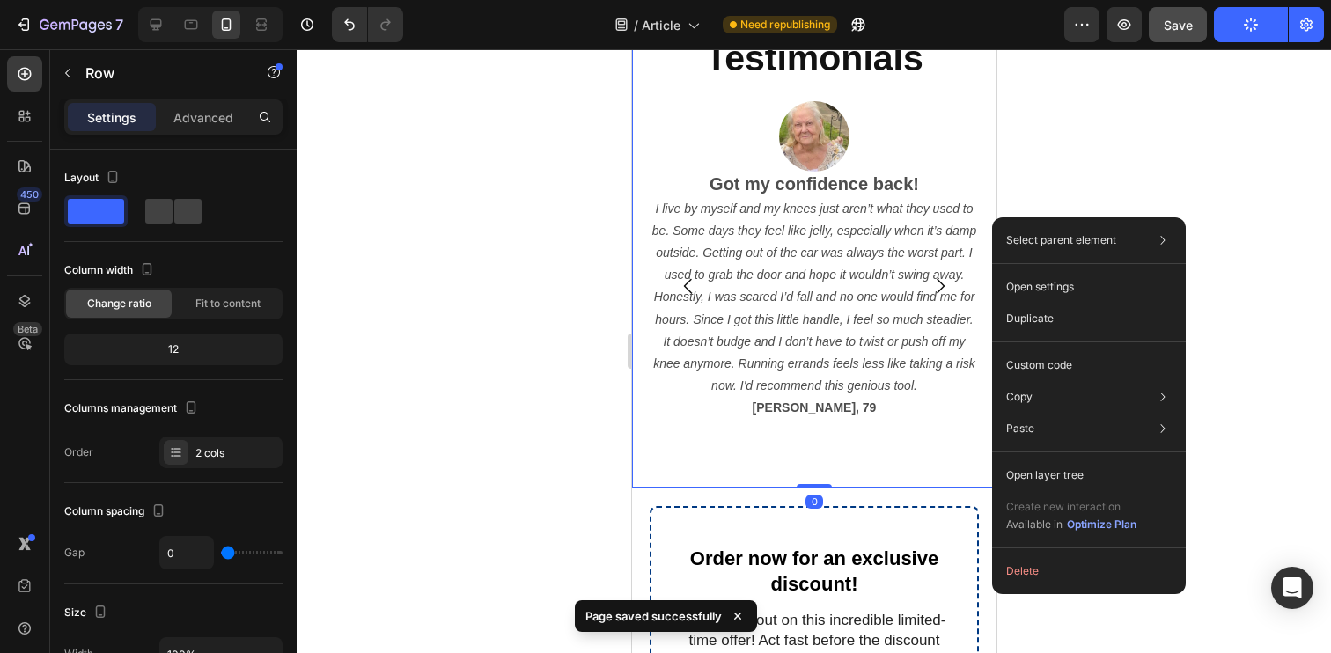
click at [1053, 192] on div at bounding box center [814, 351] width 1034 height 604
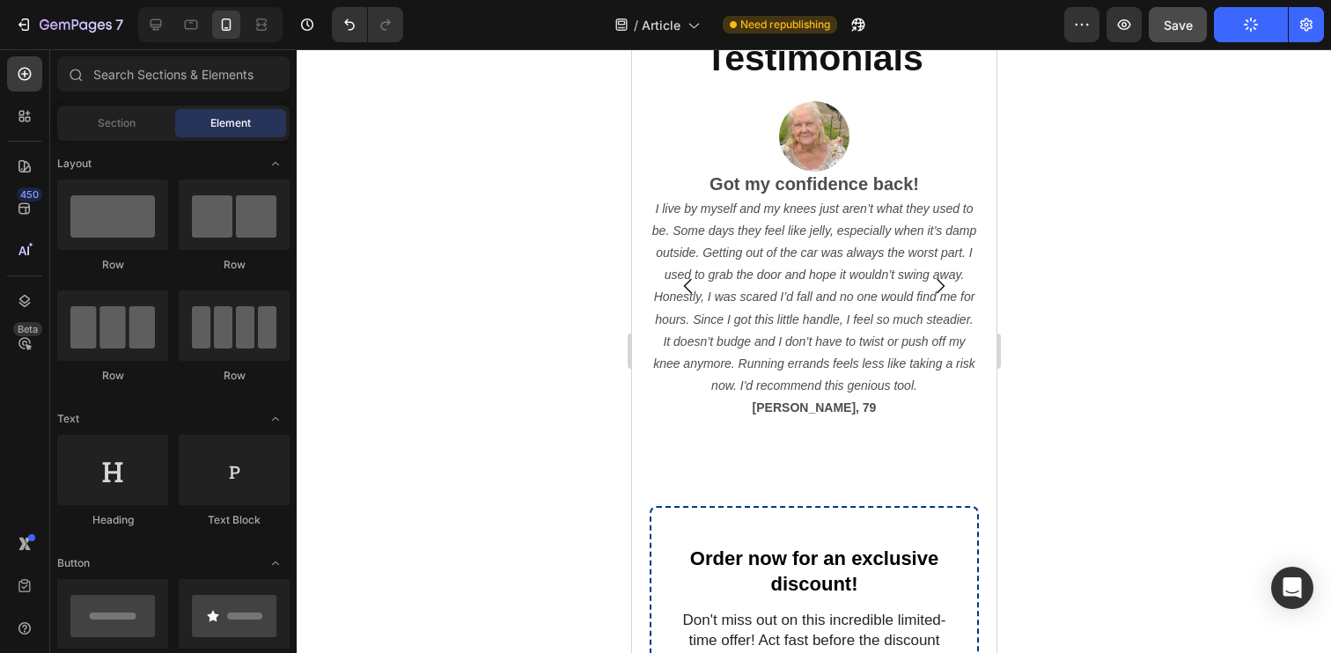
click at [1243, 33] on button "Publish" at bounding box center [1251, 24] width 74 height 35
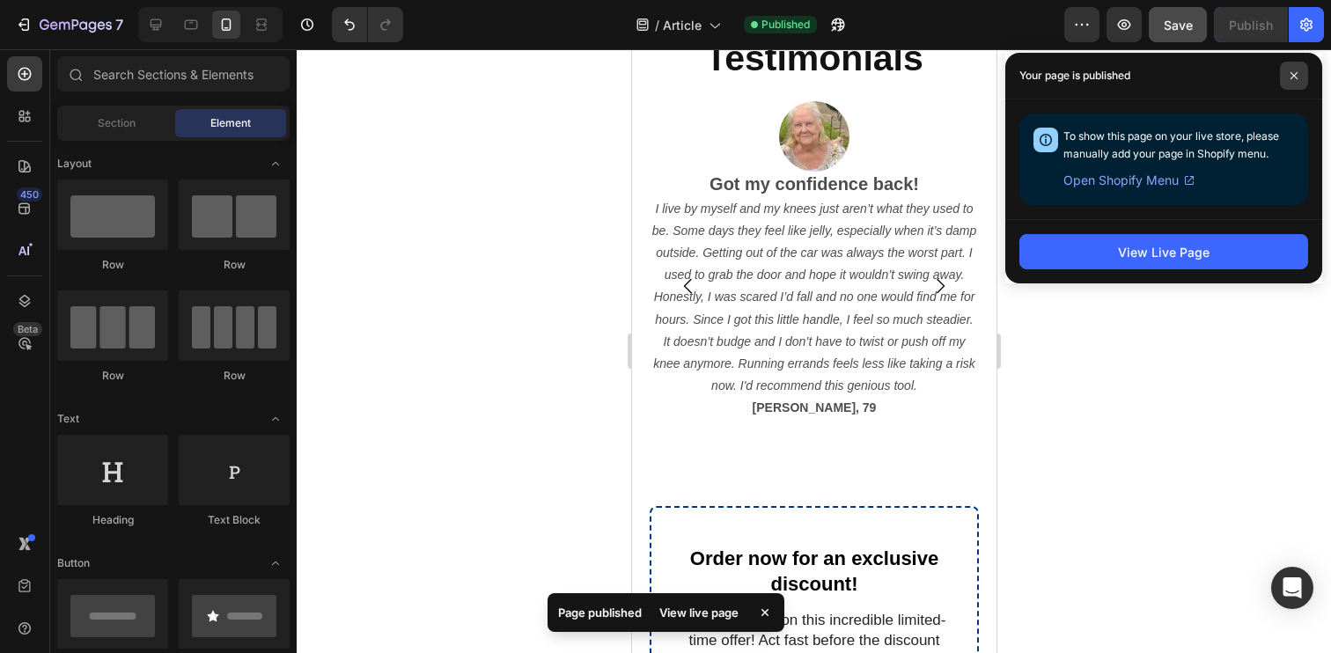
click at [1292, 71] on icon at bounding box center [1293, 75] width 9 height 9
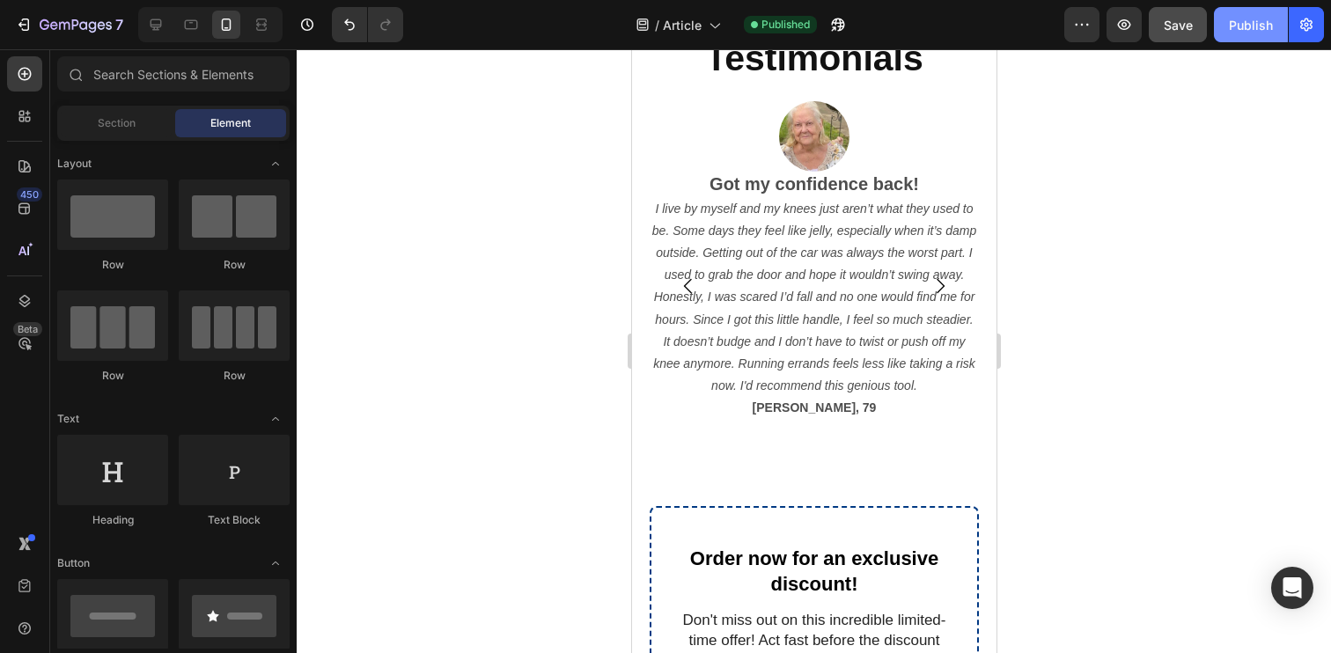
click at [1256, 31] on div "Publish" at bounding box center [1250, 25] width 44 height 18
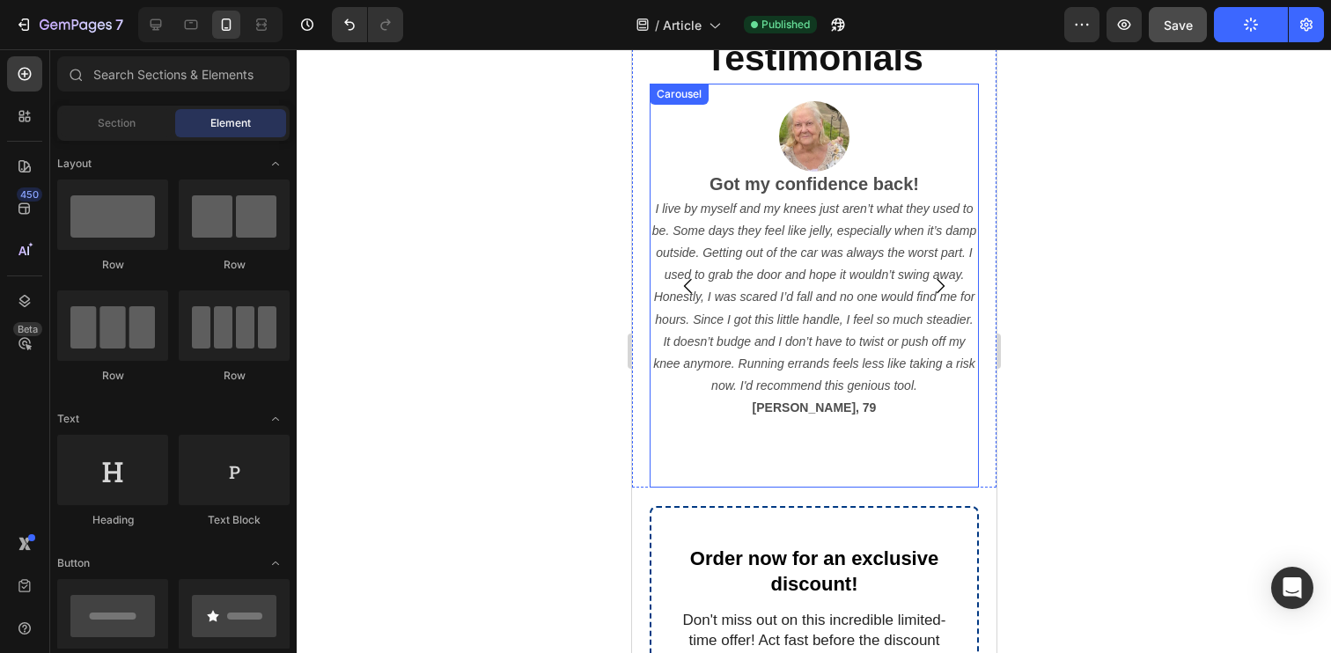
click at [895, 429] on div "Image Got my confidence back! I live by myself and my knees just aren’t what th…" at bounding box center [813, 286] width 329 height 404
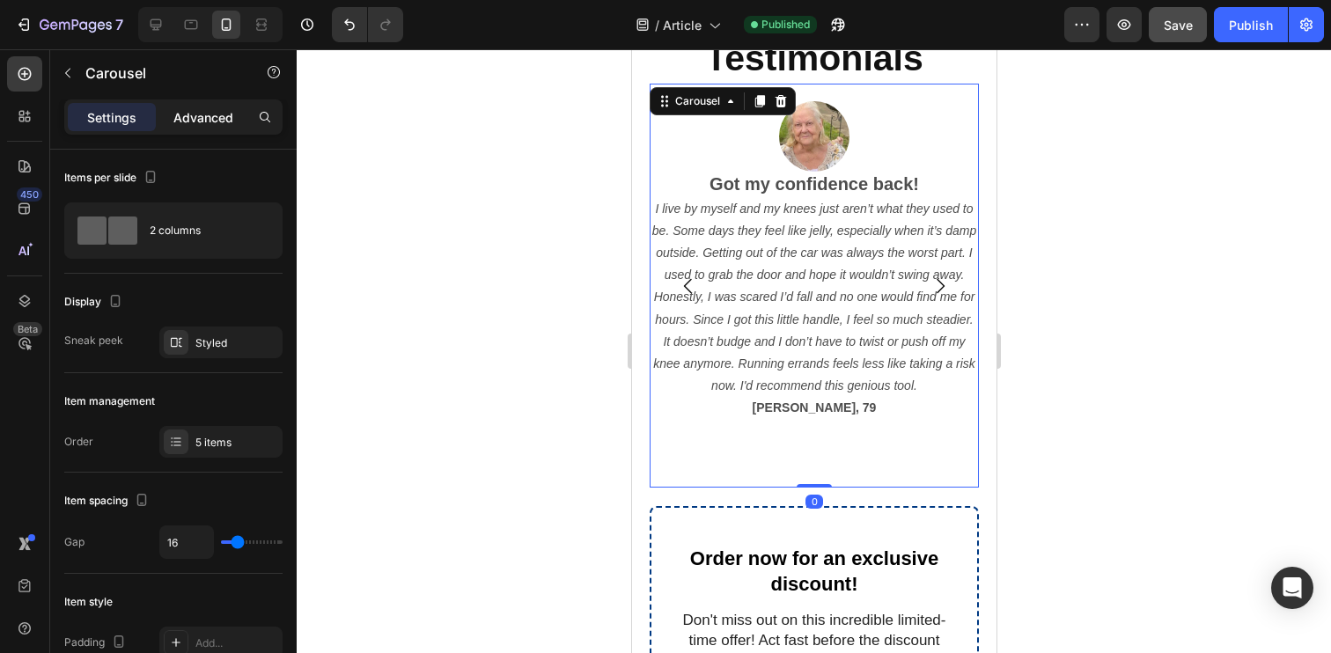
click at [230, 118] on p "Advanced" at bounding box center [203, 117] width 60 height 18
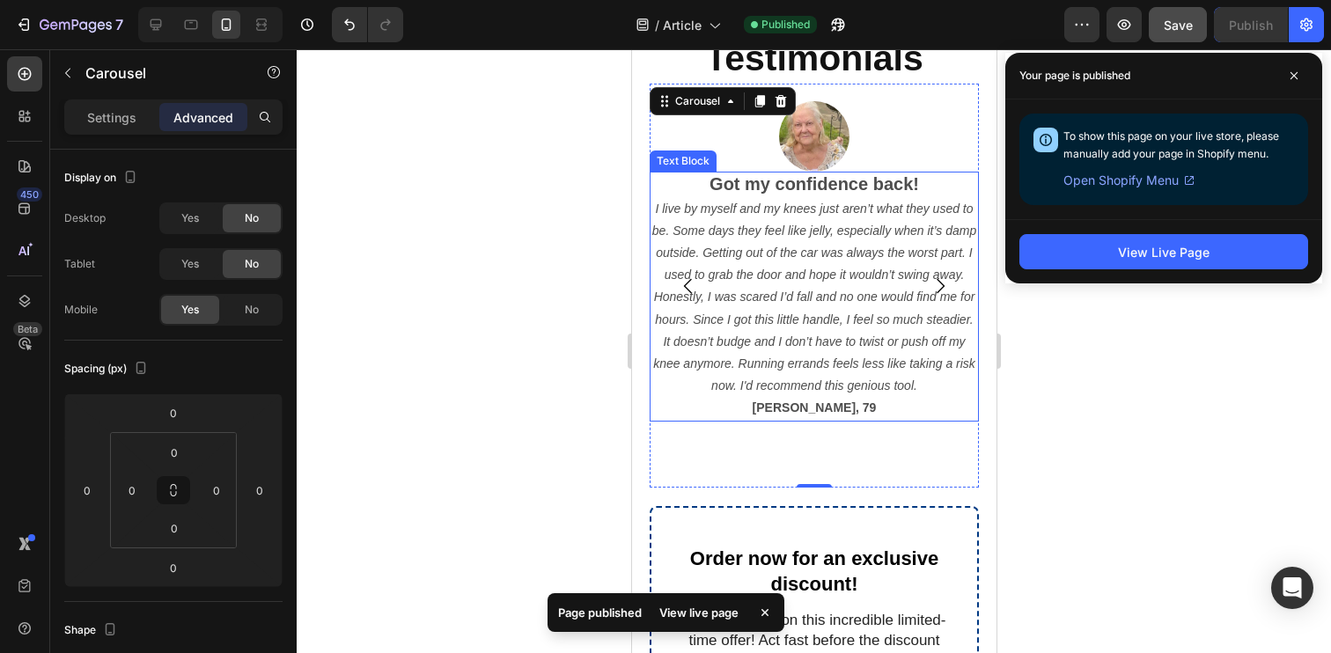
click at [746, 397] on p "[PERSON_NAME], 79" at bounding box center [813, 408] width 326 height 22
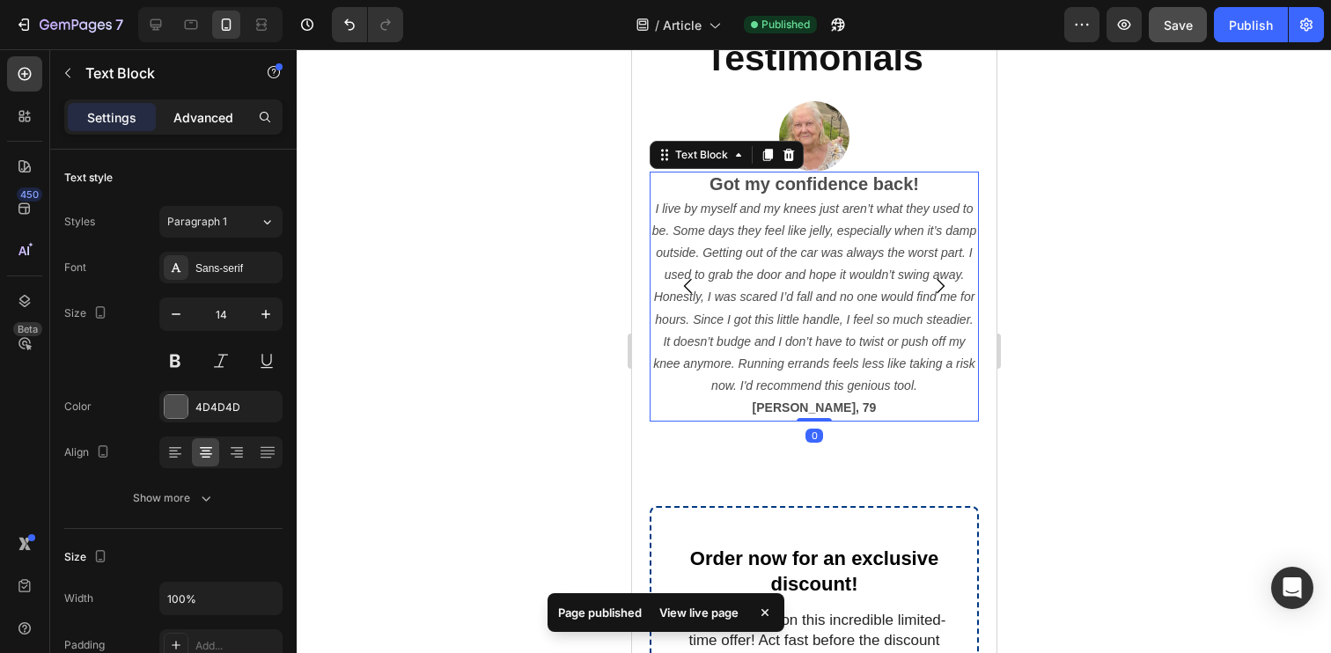
click at [192, 128] on div "Advanced" at bounding box center [203, 117] width 88 height 28
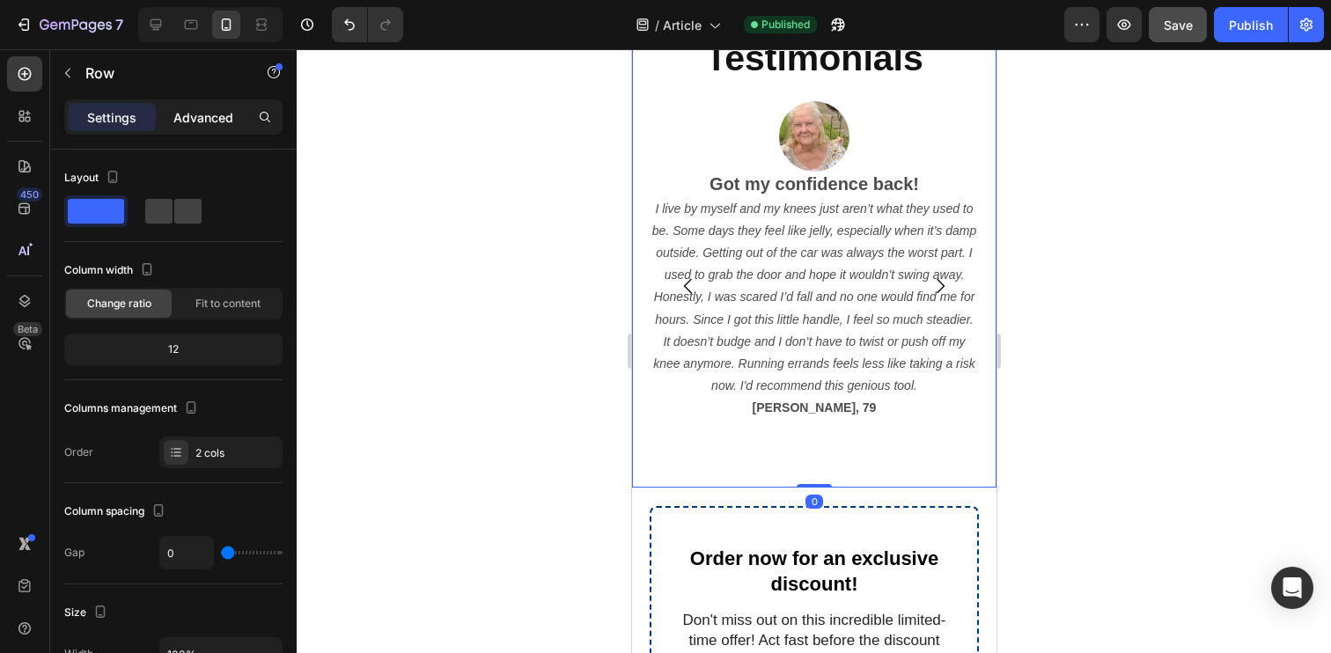
click at [183, 116] on p "Advanced" at bounding box center [203, 117] width 60 height 18
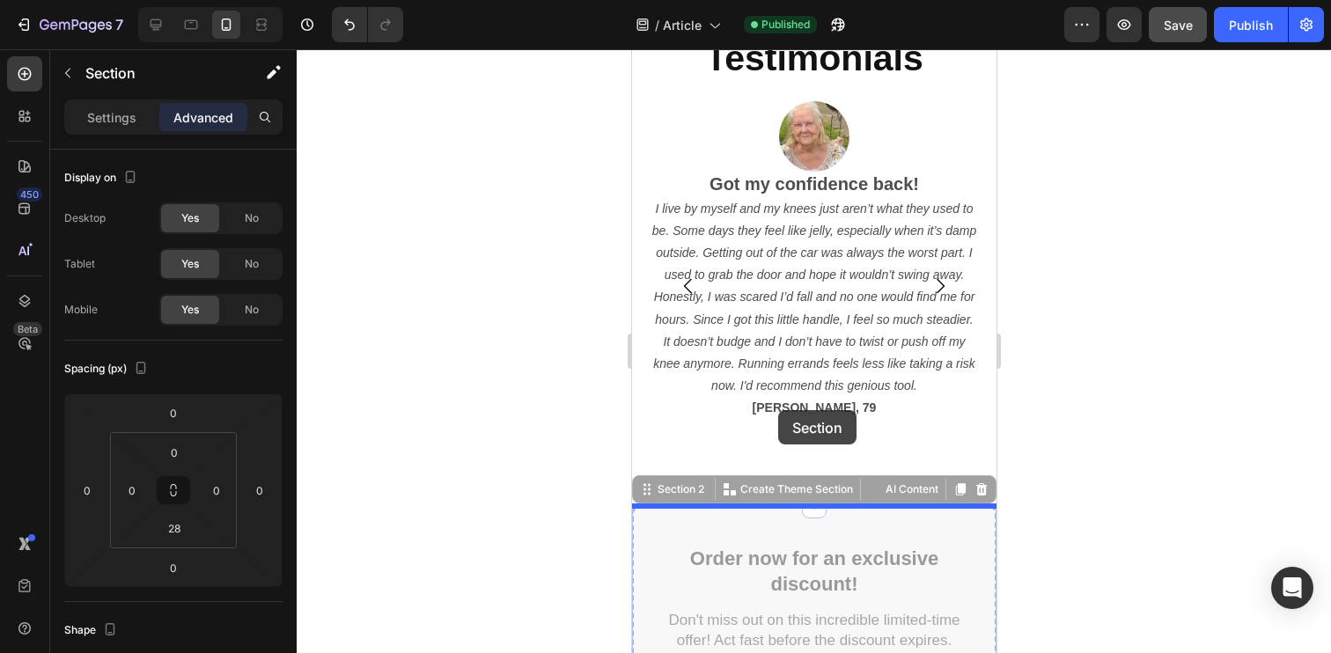
drag, startPoint x: 650, startPoint y: 492, endPoint x: 777, endPoint y: 410, distance: 150.8
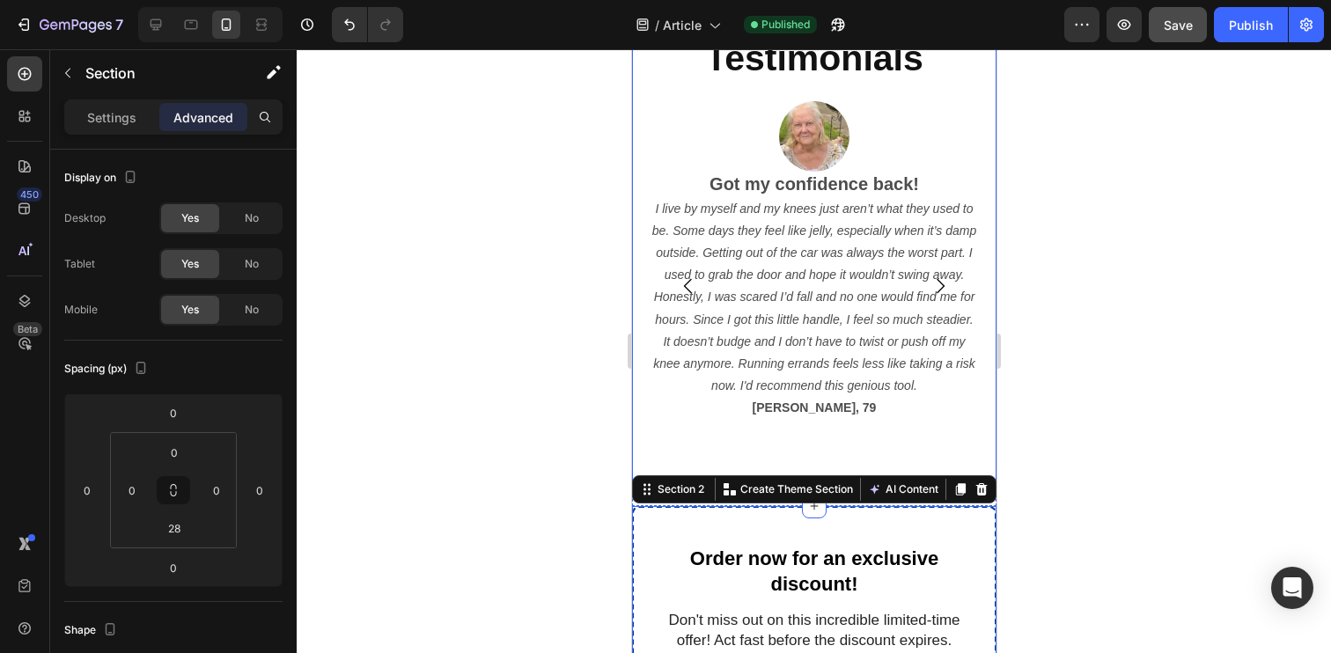
click at [568, 441] on div at bounding box center [814, 351] width 1034 height 604
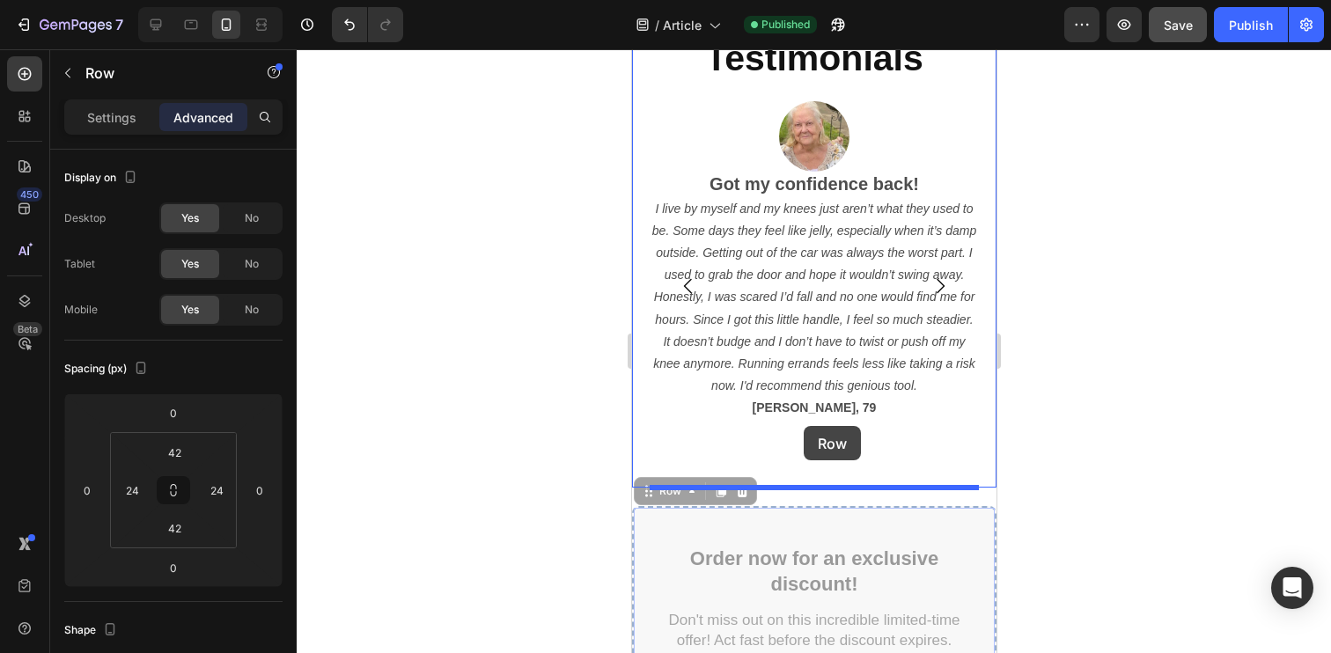
drag, startPoint x: 648, startPoint y: 492, endPoint x: 803, endPoint y: 426, distance: 168.4
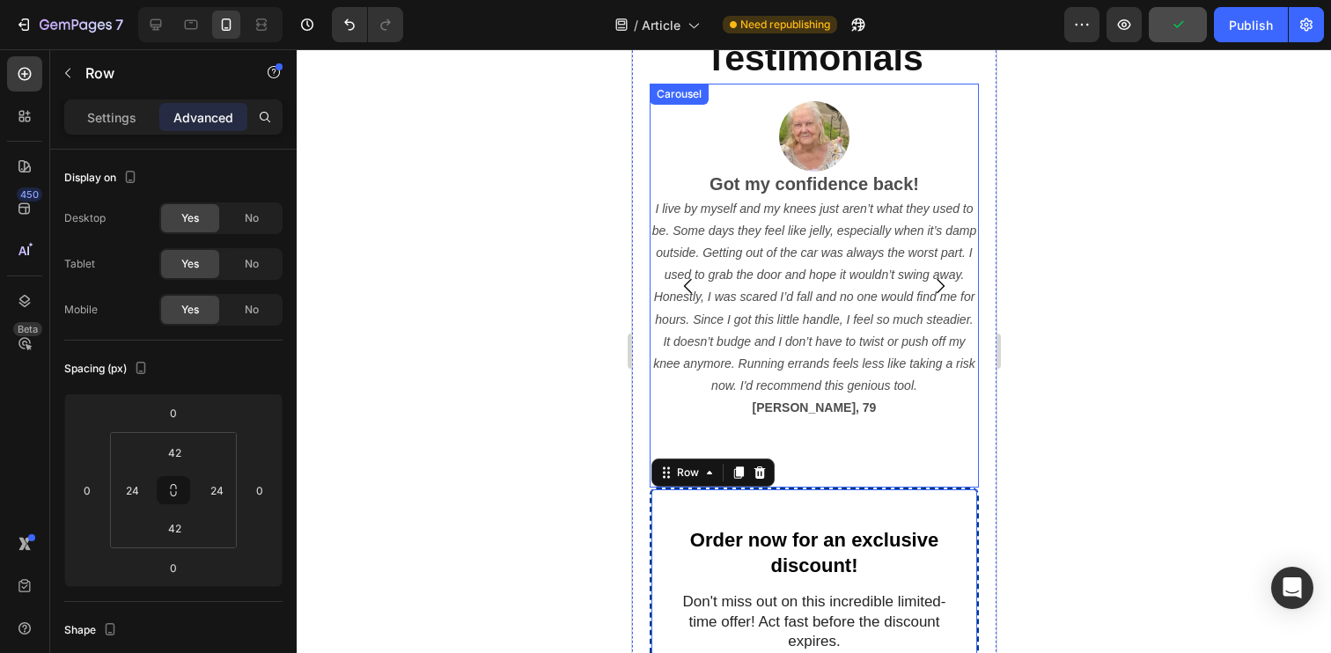
click at [1129, 454] on div at bounding box center [814, 351] width 1034 height 604
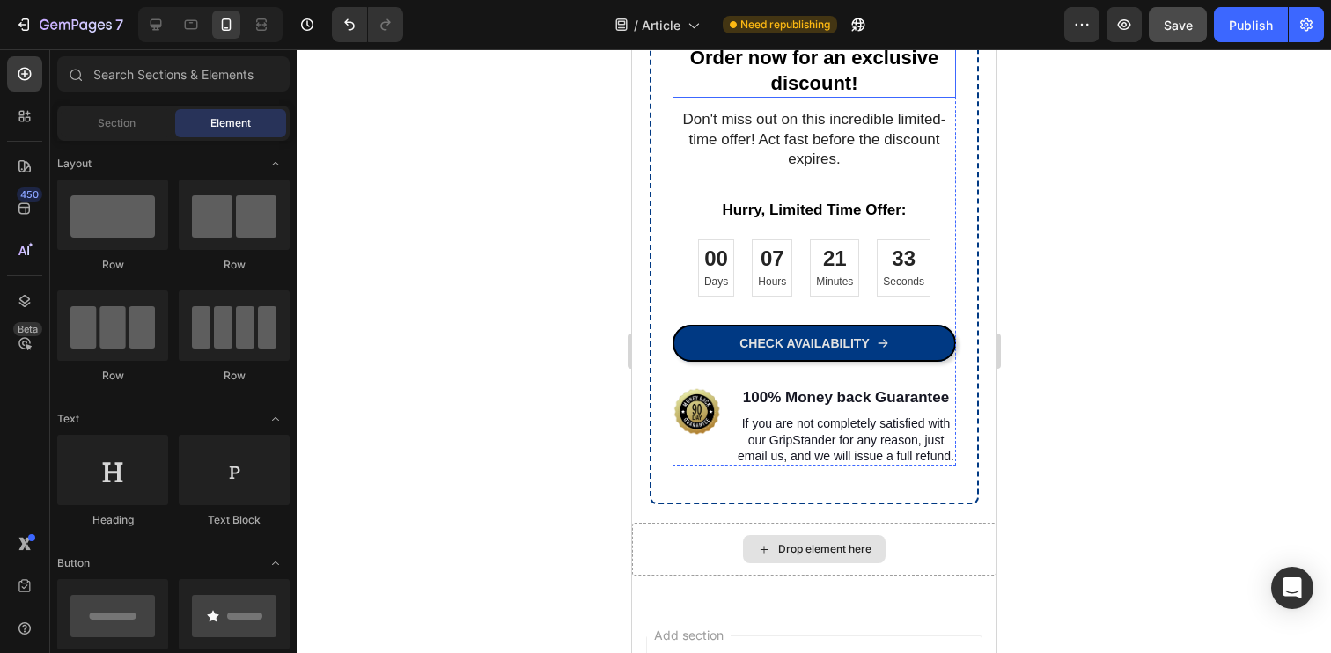
scroll to position [2109, 0]
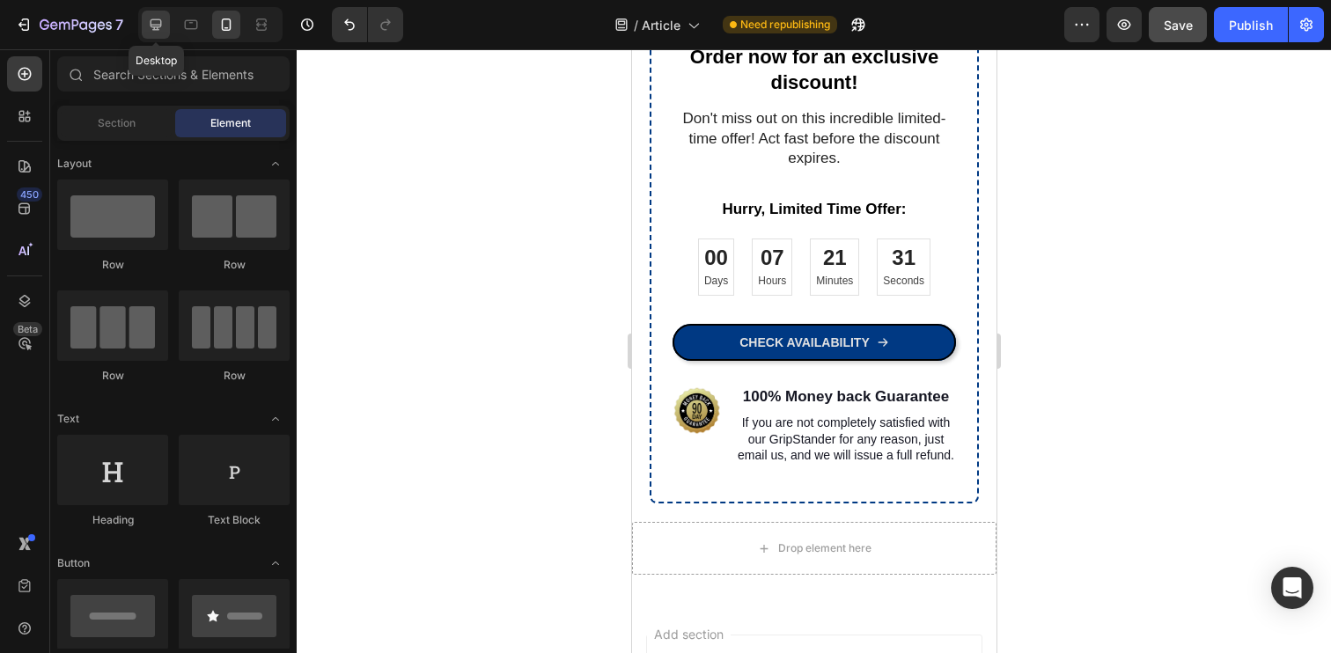
click at [156, 26] on icon at bounding box center [156, 25] width 18 height 18
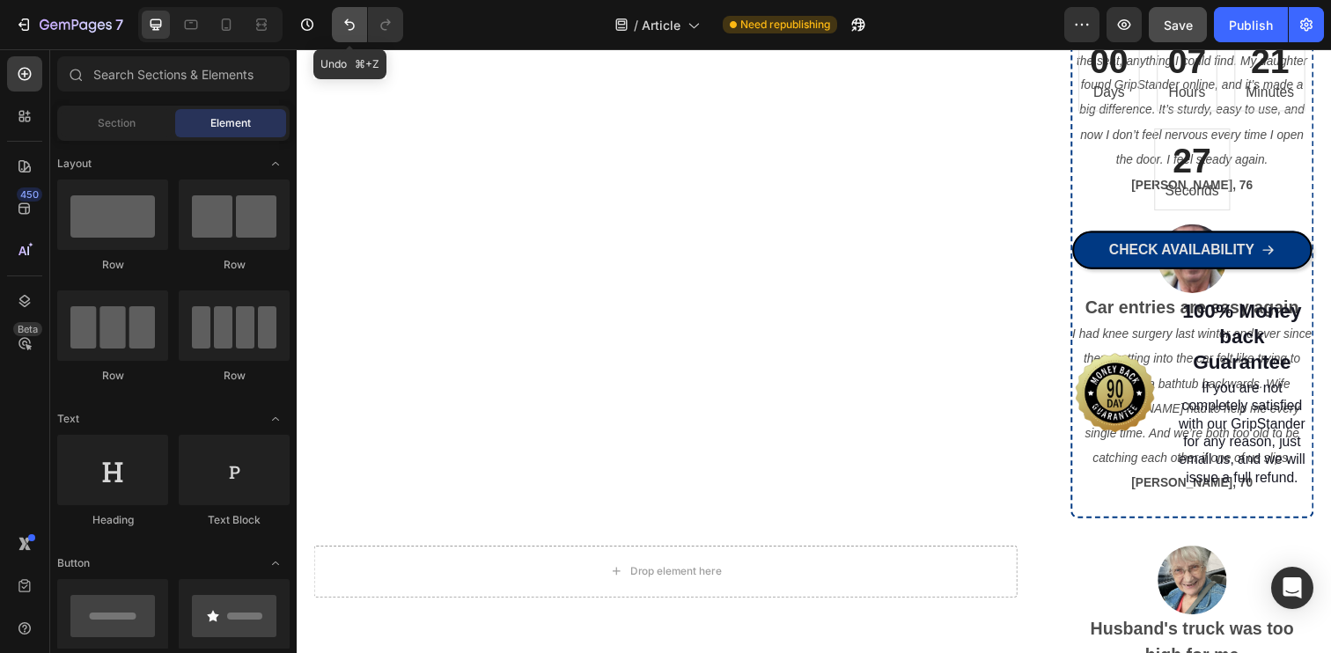
click at [352, 31] on icon "Undo/Redo" at bounding box center [350, 25] width 18 height 18
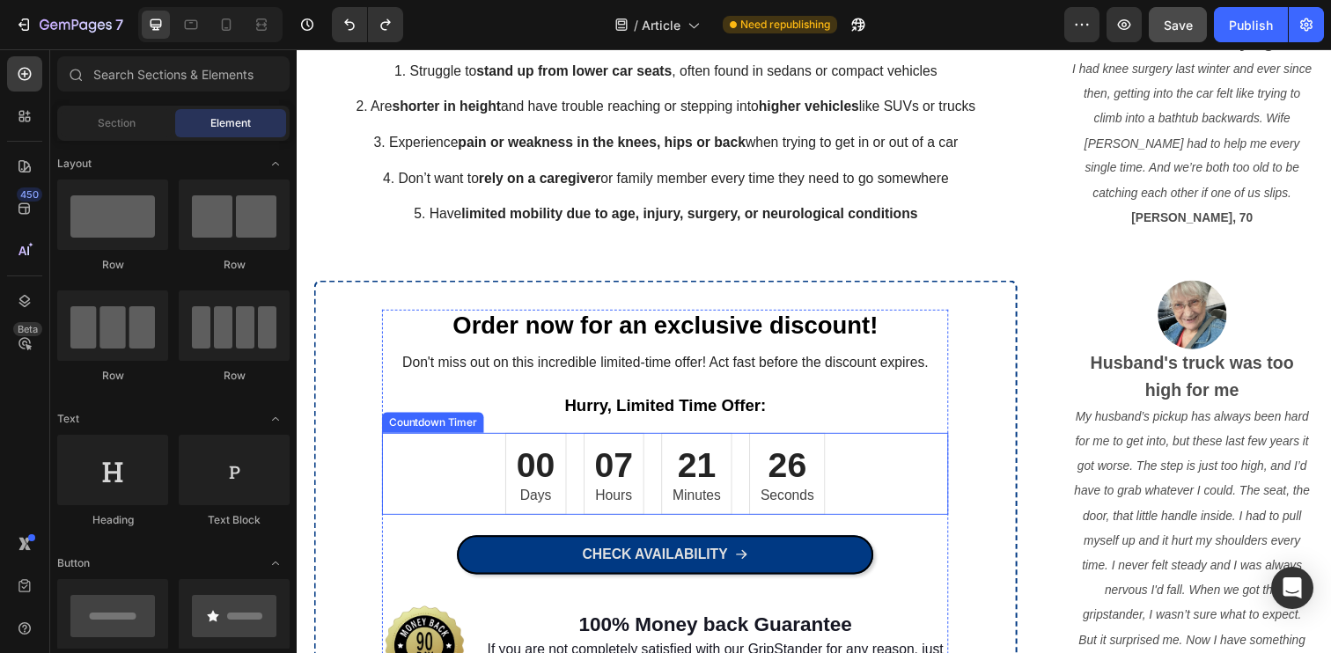
scroll to position [1652, 0]
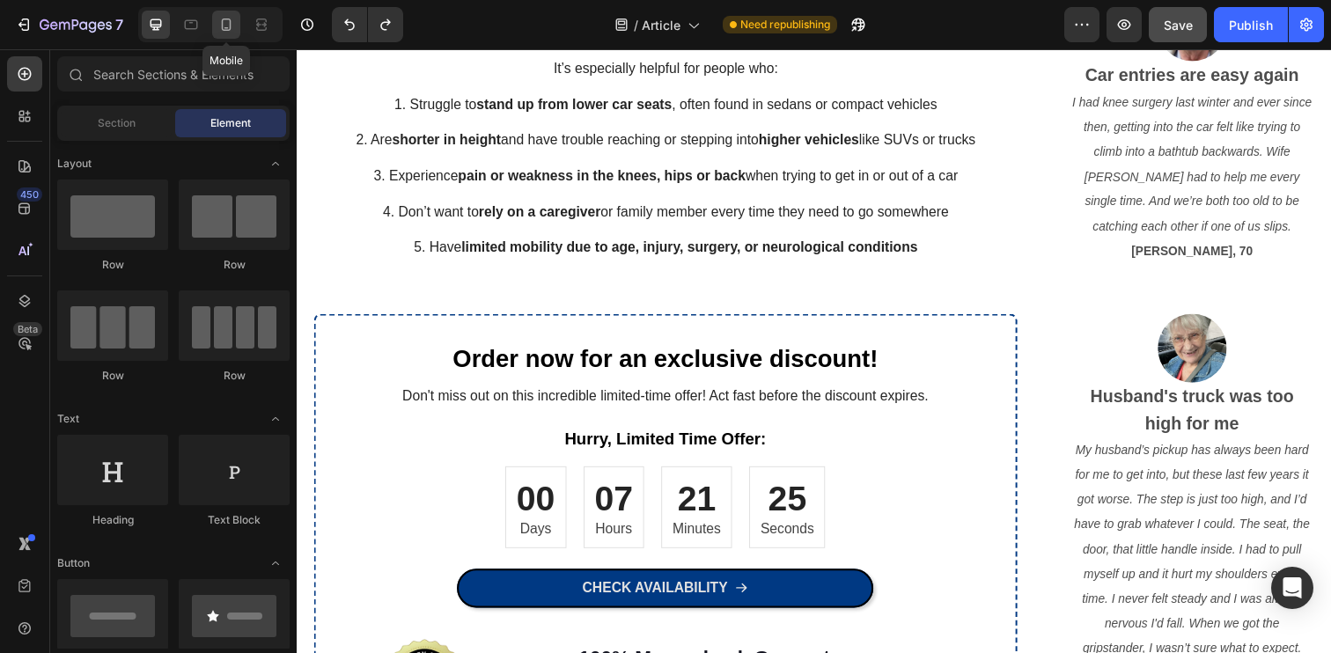
click at [228, 15] on div at bounding box center [226, 25] width 28 height 28
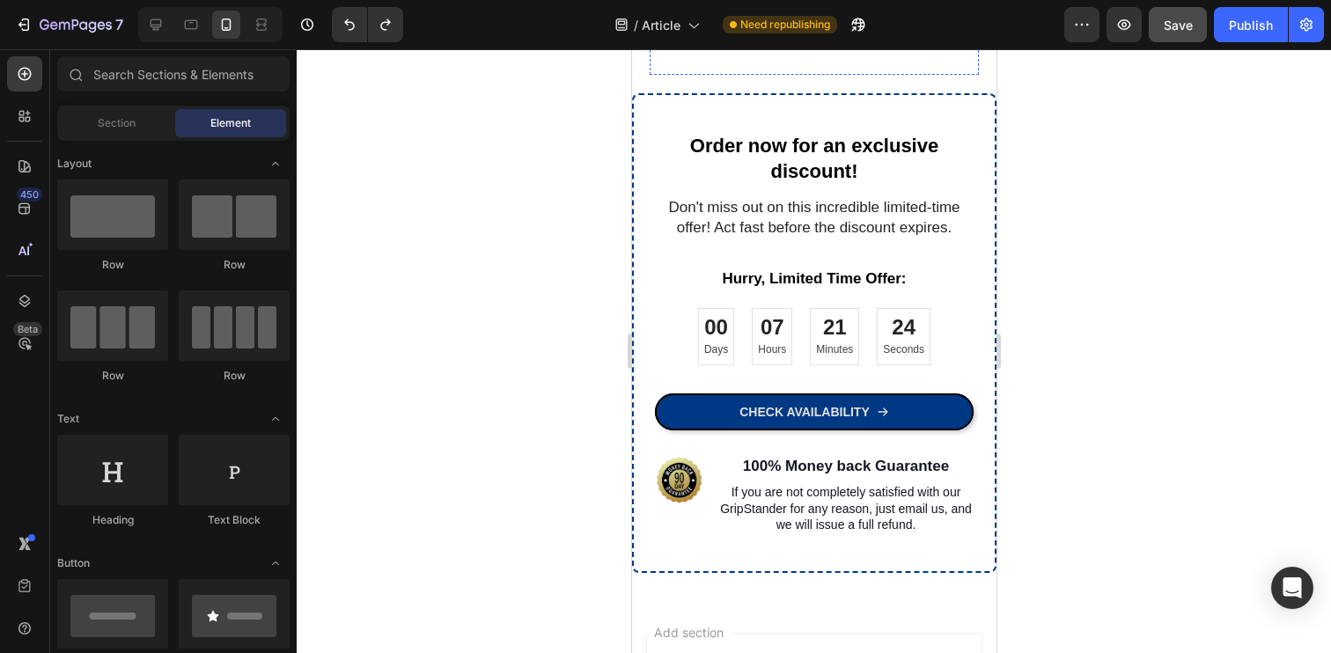
scroll to position [2005, 0]
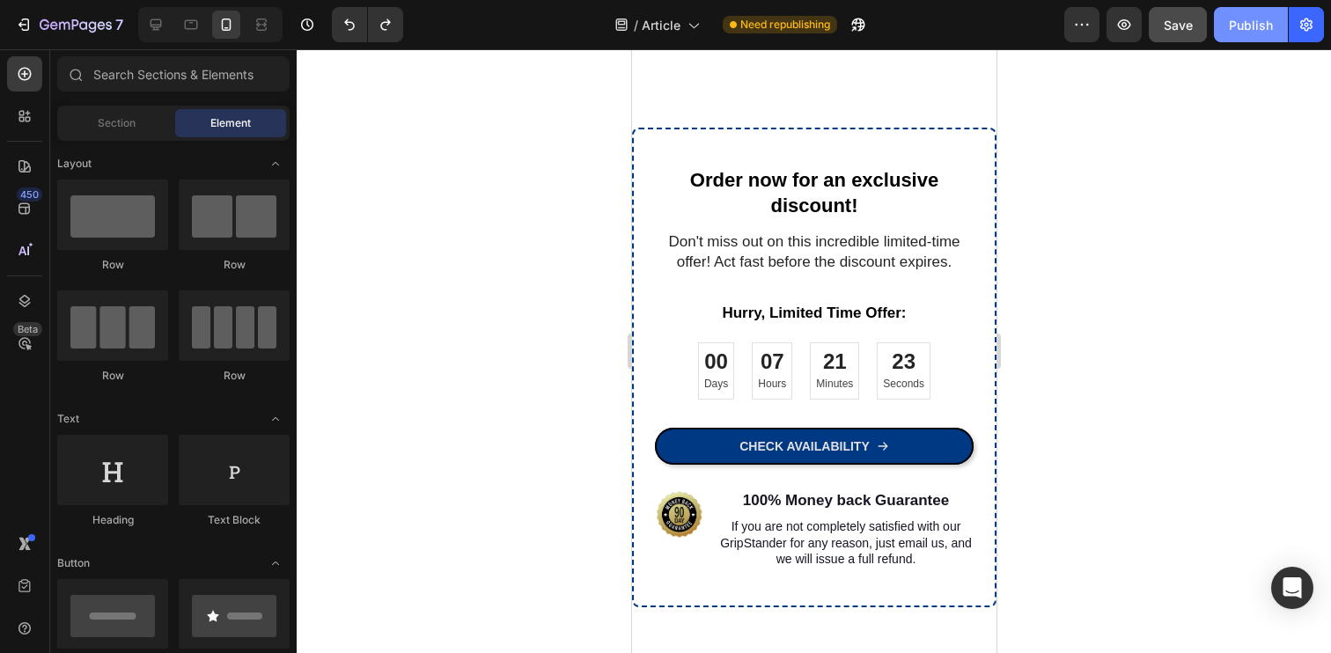
click at [1232, 35] on button "Publish" at bounding box center [1251, 24] width 74 height 35
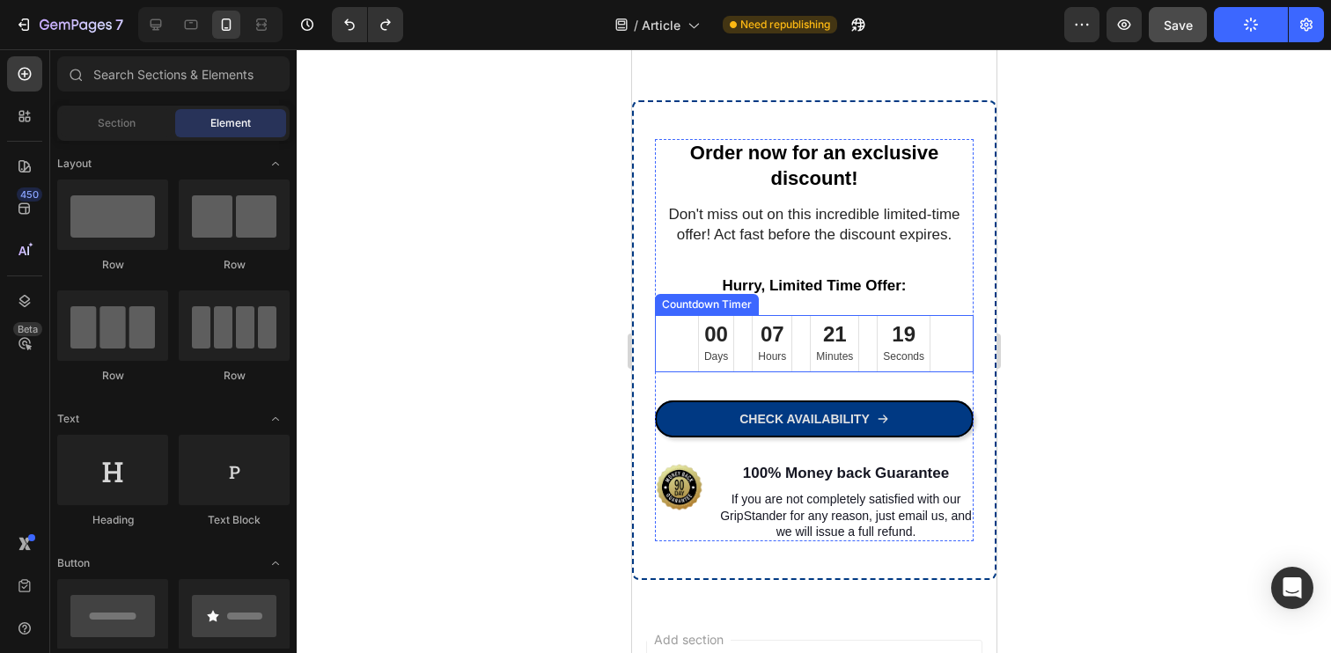
scroll to position [2035, 0]
